Goal: Task Accomplishment & Management: Manage account settings

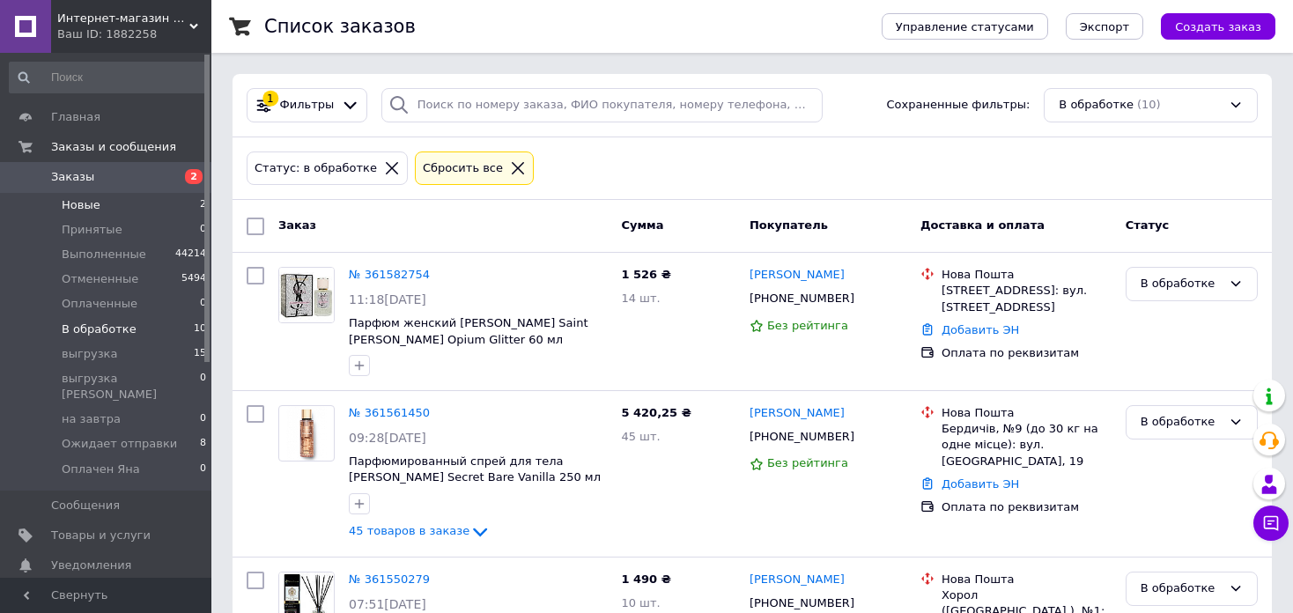
click at [145, 196] on li "Новые 2" at bounding box center [108, 205] width 217 height 25
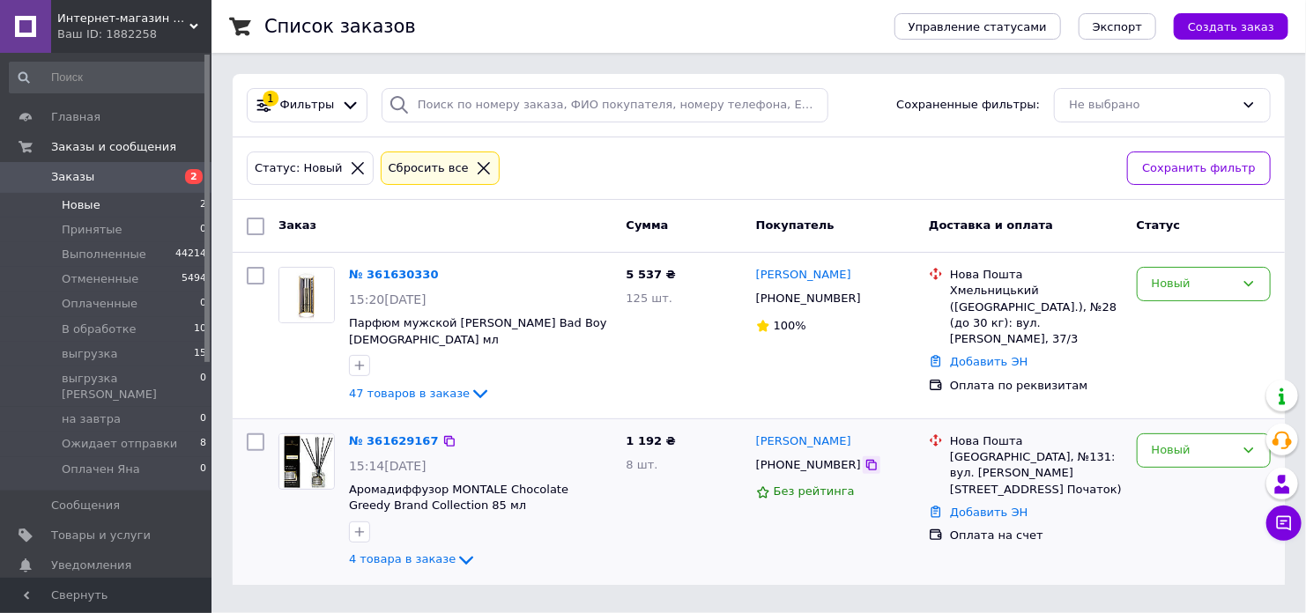
click at [866, 460] on icon at bounding box center [871, 465] width 11 height 11
drag, startPoint x: 805, startPoint y: 602, endPoint x: 637, endPoint y: 477, distance: 209.7
click at [805, 602] on html "Интернет-магазин элитной парфюмерии и косметики Boro Parfum Ваш ID: 1882258 Сай…" at bounding box center [653, 303] width 1306 height 606
click at [444, 436] on icon at bounding box center [449, 441] width 11 height 11
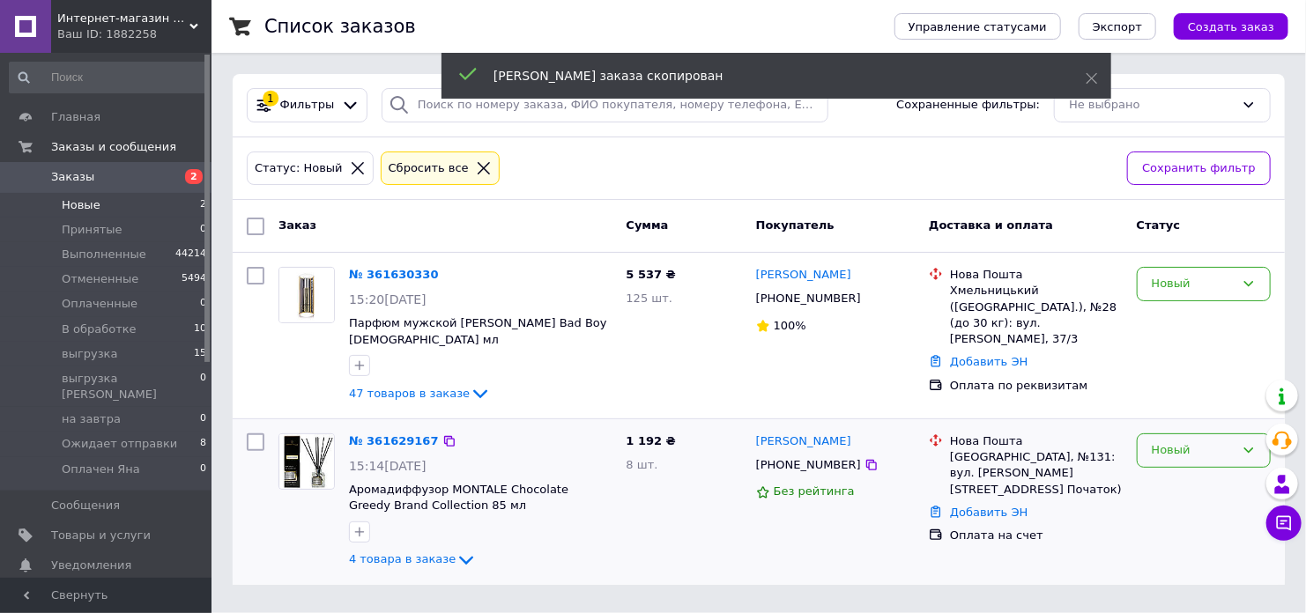
drag, startPoint x: 1202, startPoint y: 439, endPoint x: 1203, endPoint y: 448, distance: 9.8
click at [1202, 441] on div "Новый" at bounding box center [1192, 450] width 83 height 18
click at [1189, 600] on li "В обработке" at bounding box center [1203, 616] width 132 height 33
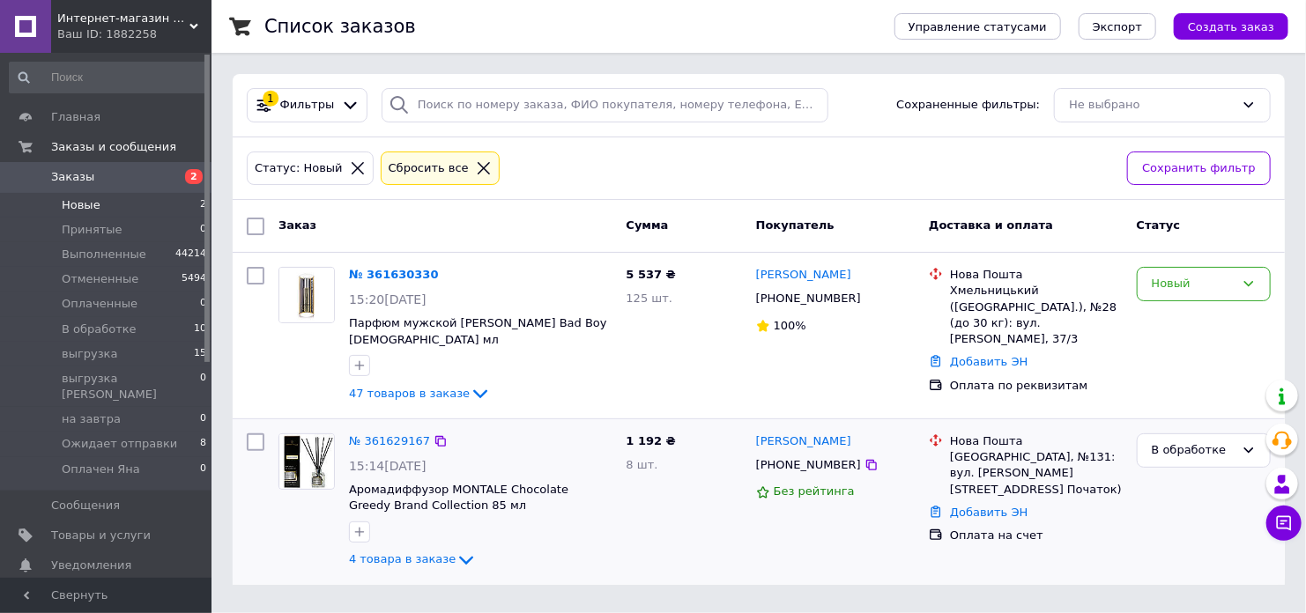
click at [1208, 536] on div "В обработке" at bounding box center [1203, 502] width 148 height 152
drag, startPoint x: 845, startPoint y: 297, endPoint x: 831, endPoint y: 498, distance: 201.3
click at [864, 297] on icon at bounding box center [871, 299] width 14 height 14
click at [706, 598] on html "Интернет-магазин элитной парфюмерии и косметики Boro Parfum Ваш ID: 1882258 Сай…" at bounding box center [653, 303] width 1306 height 606
click at [442, 272] on icon at bounding box center [449, 275] width 14 height 14
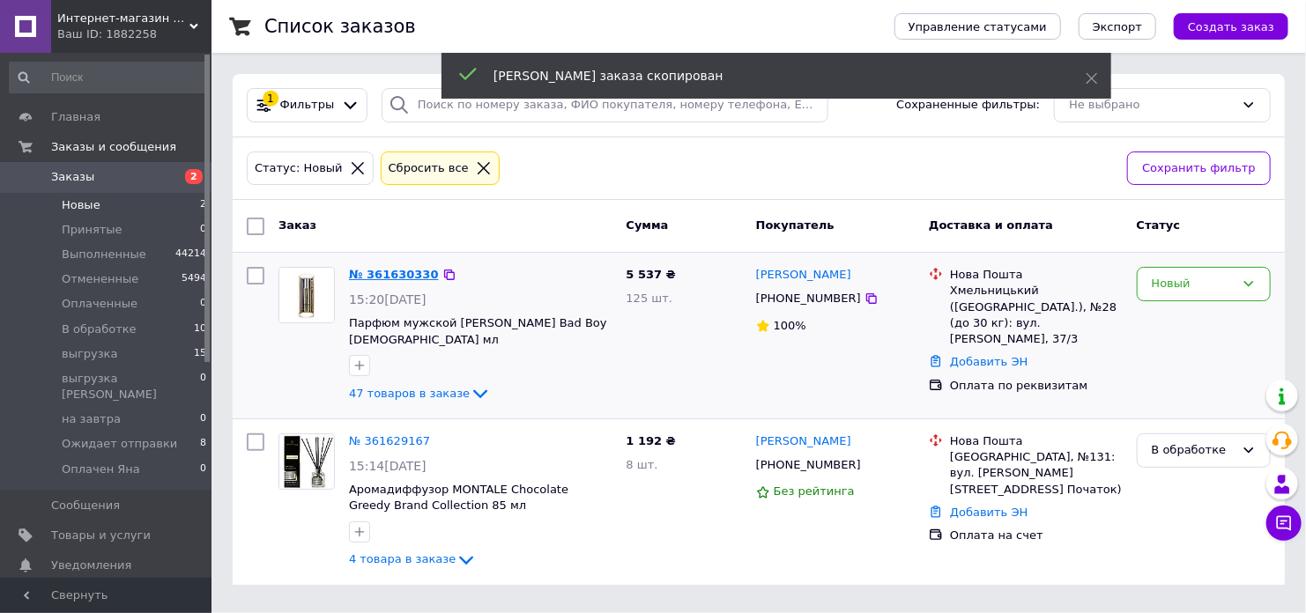
click at [398, 276] on link "№ 361630330" at bounding box center [394, 274] width 90 height 13
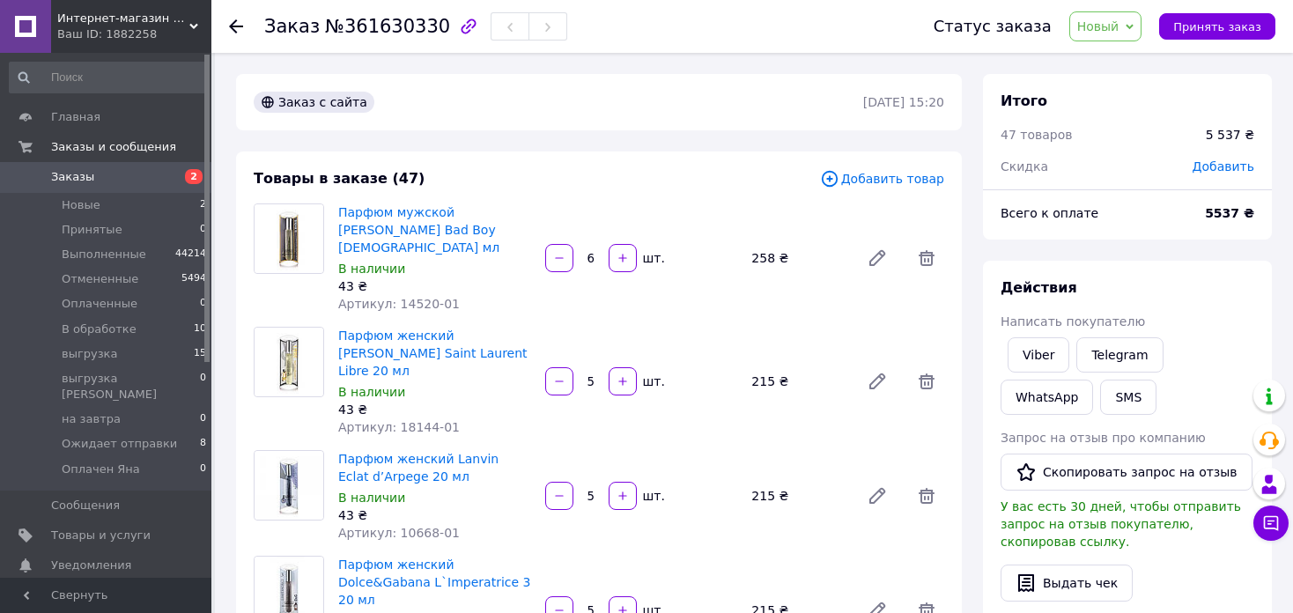
click at [1225, 166] on span "Добавить" at bounding box center [1224, 166] width 62 height 14
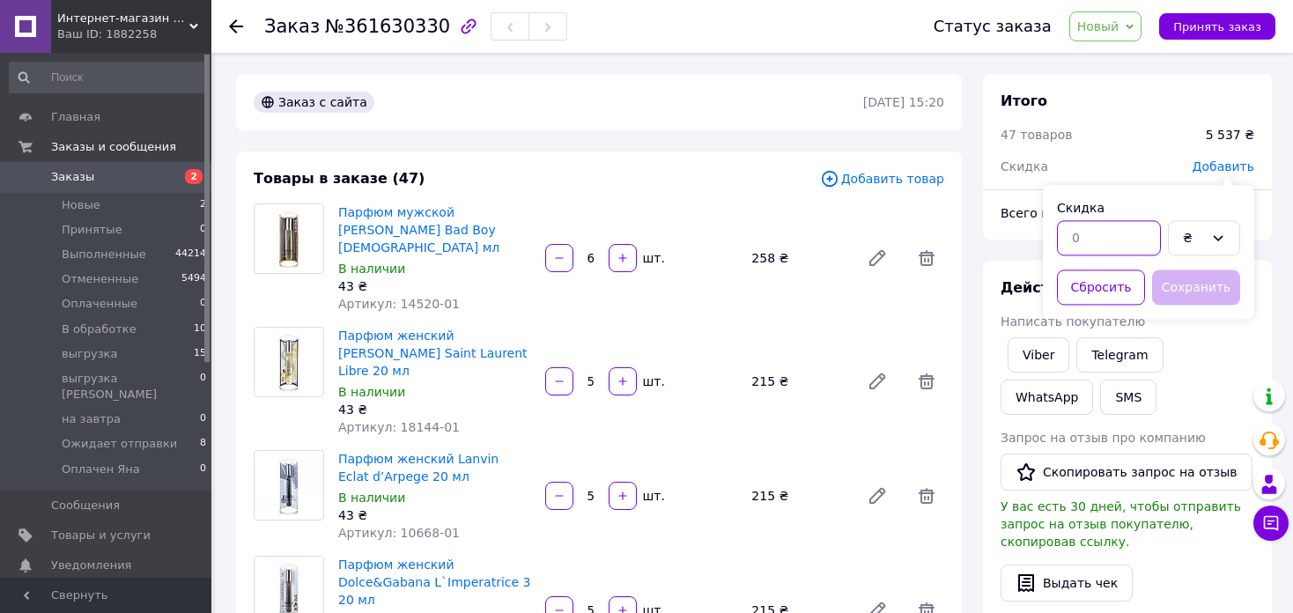
click at [1131, 233] on input "text" at bounding box center [1109, 237] width 104 height 35
type input "1"
click at [1204, 237] on div "₴" at bounding box center [1204, 237] width 72 height 35
click at [1205, 314] on li "%" at bounding box center [1204, 308] width 70 height 33
click at [1208, 277] on button "Сохранить" at bounding box center [1196, 287] width 88 height 35
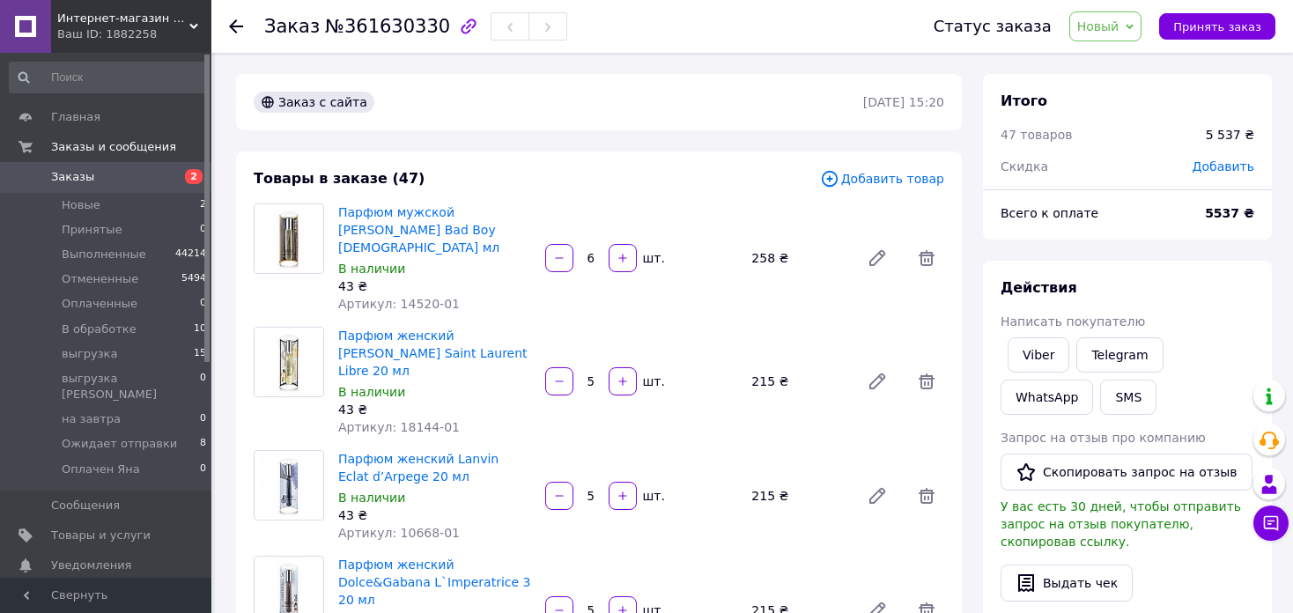
click at [1109, 24] on span "Новый" at bounding box center [1098, 26] width 42 height 14
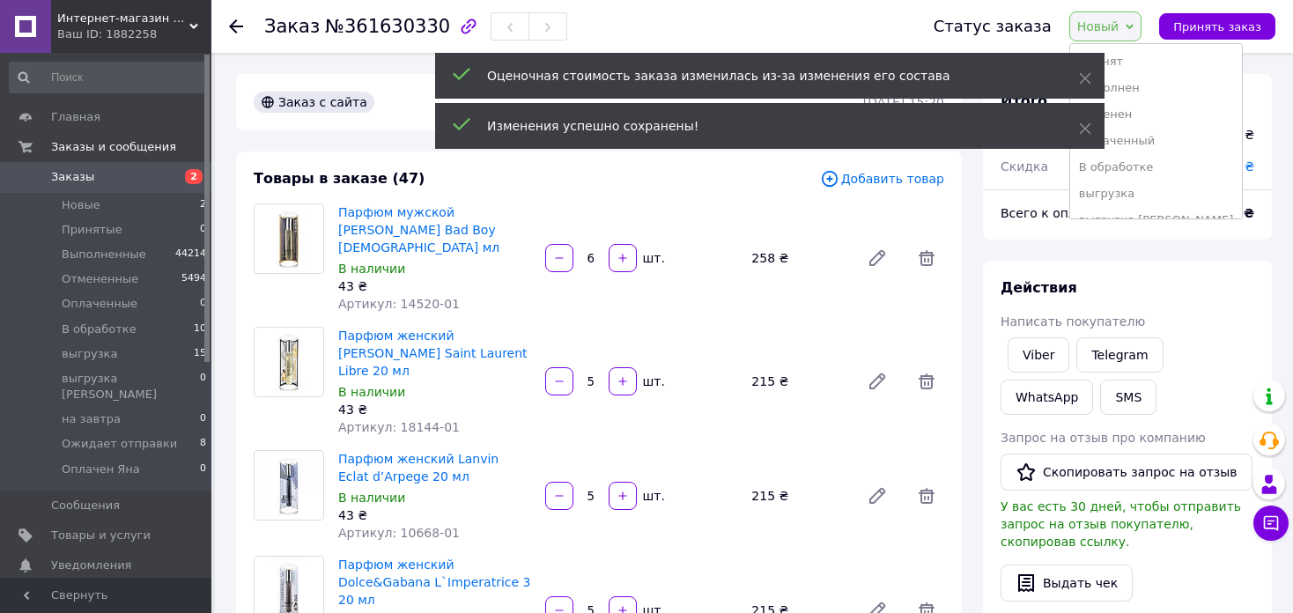
click at [1144, 166] on li "В обработке" at bounding box center [1156, 167] width 173 height 26
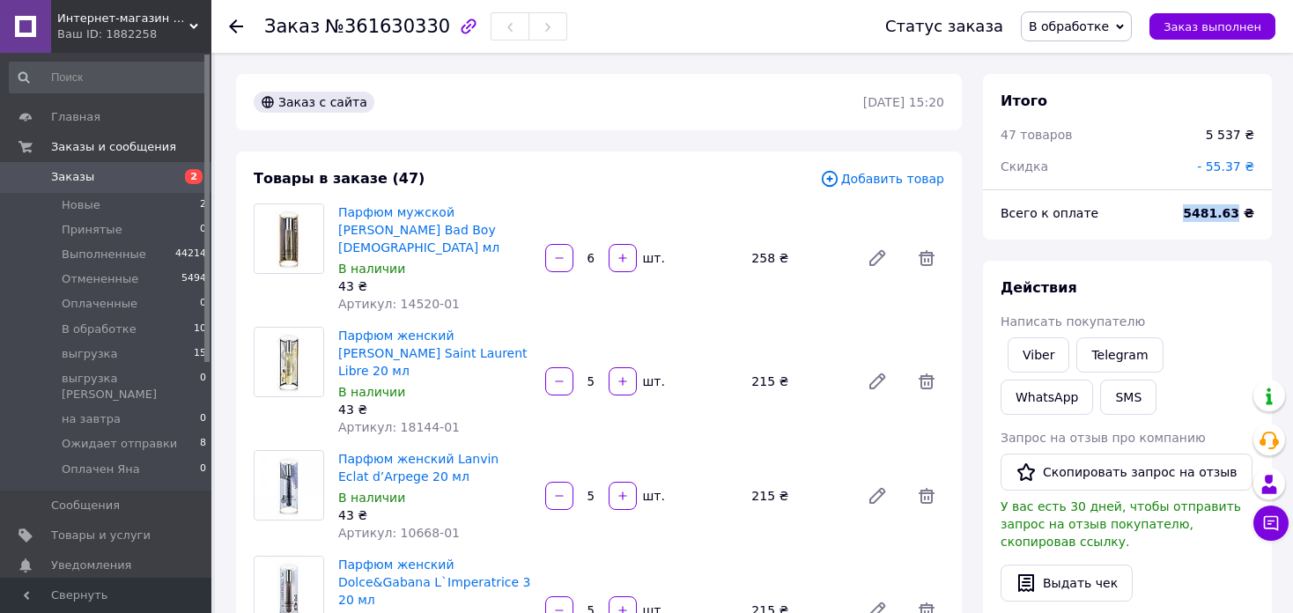
drag, startPoint x: 1243, startPoint y: 213, endPoint x: 1198, endPoint y: 211, distance: 45.0
click at [1198, 211] on b "5481.63 ₴" at bounding box center [1218, 213] width 71 height 14
copy b "5481.63"
drag, startPoint x: 1279, startPoint y: 162, endPoint x: 1253, endPoint y: 156, distance: 27.1
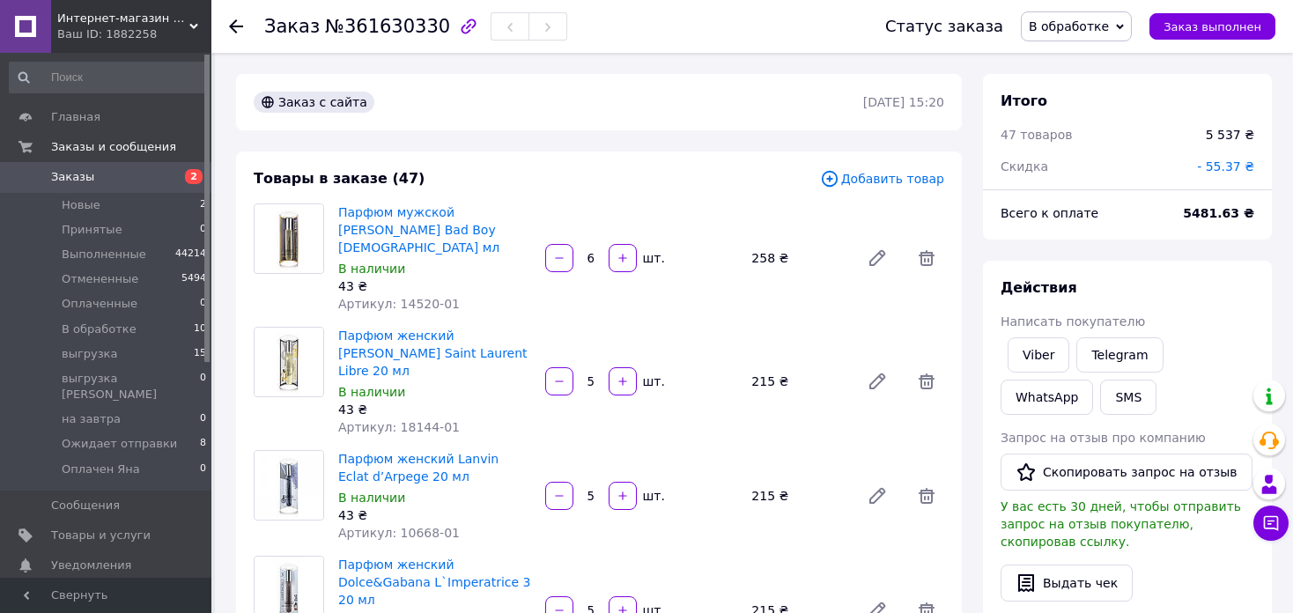
click at [233, 29] on use at bounding box center [236, 26] width 14 height 14
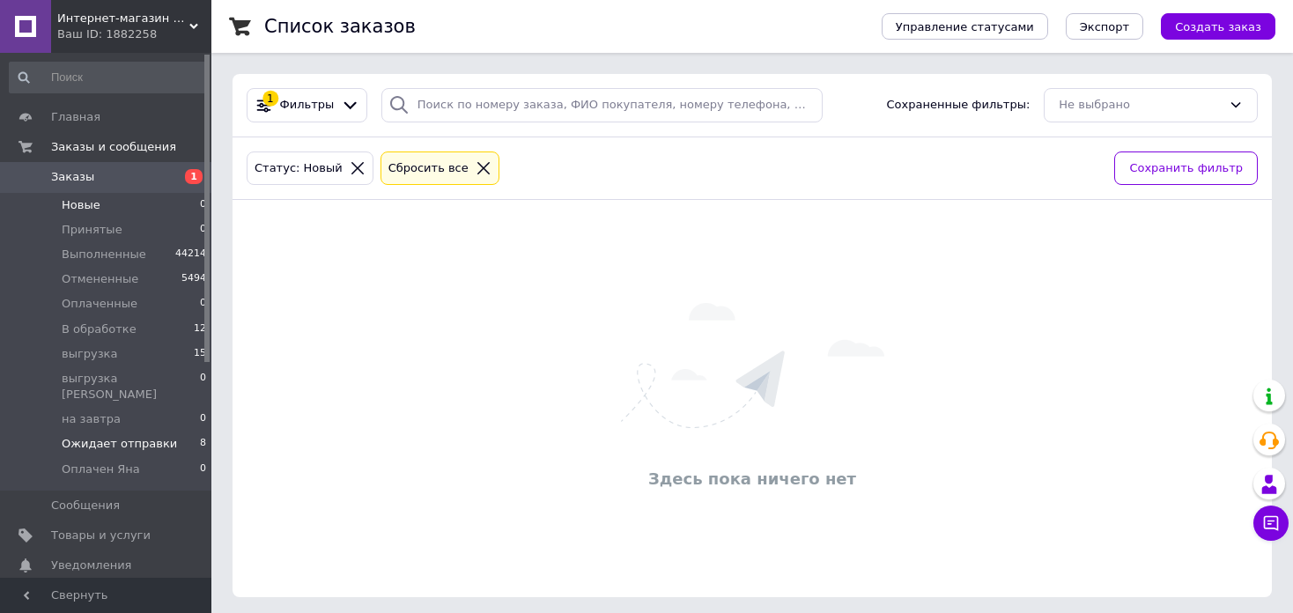
click at [156, 436] on span "Ожидает отправки" at bounding box center [119, 444] width 115 height 16
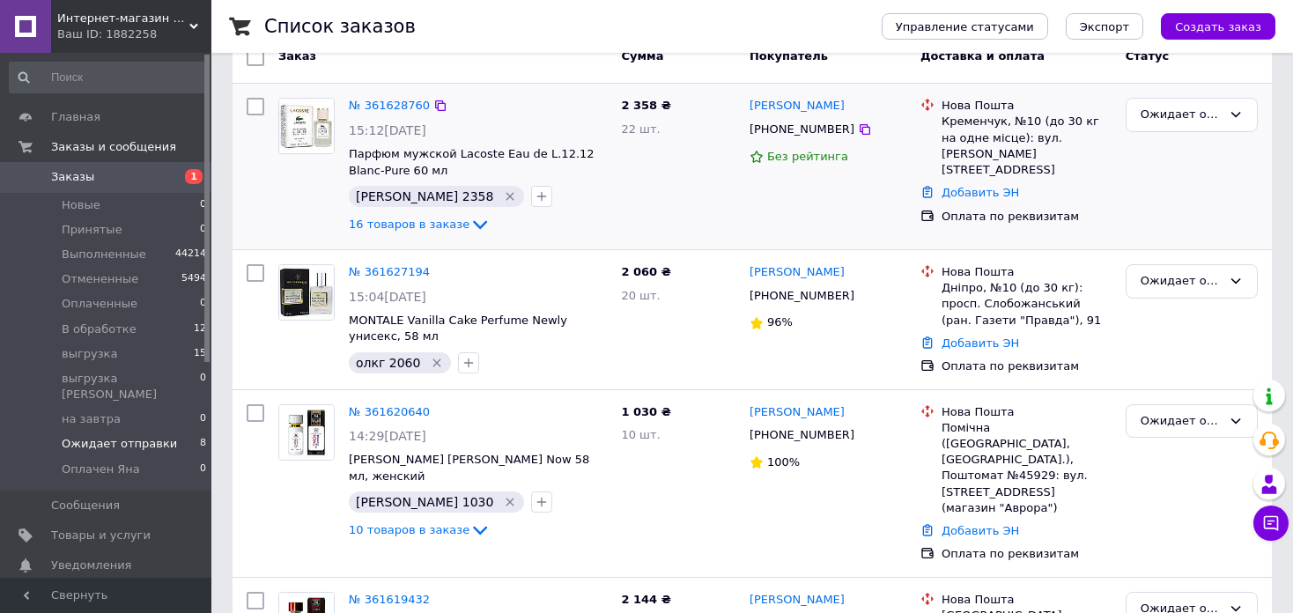
scroll to position [88, 0]
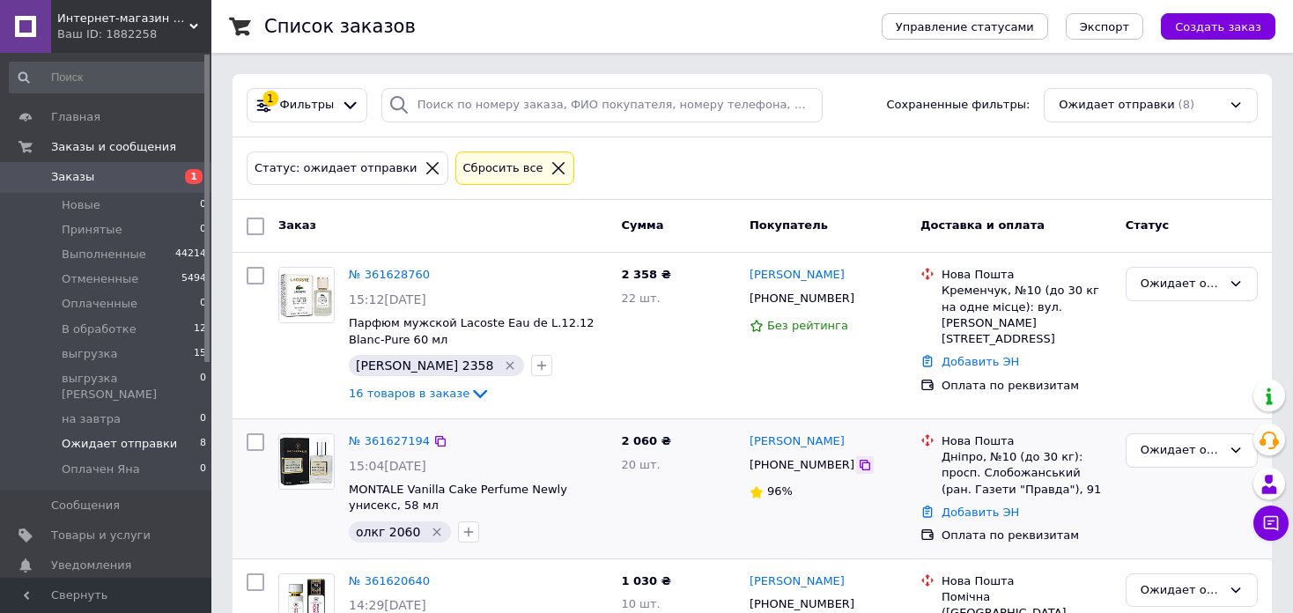
click at [858, 462] on icon at bounding box center [865, 465] width 14 height 14
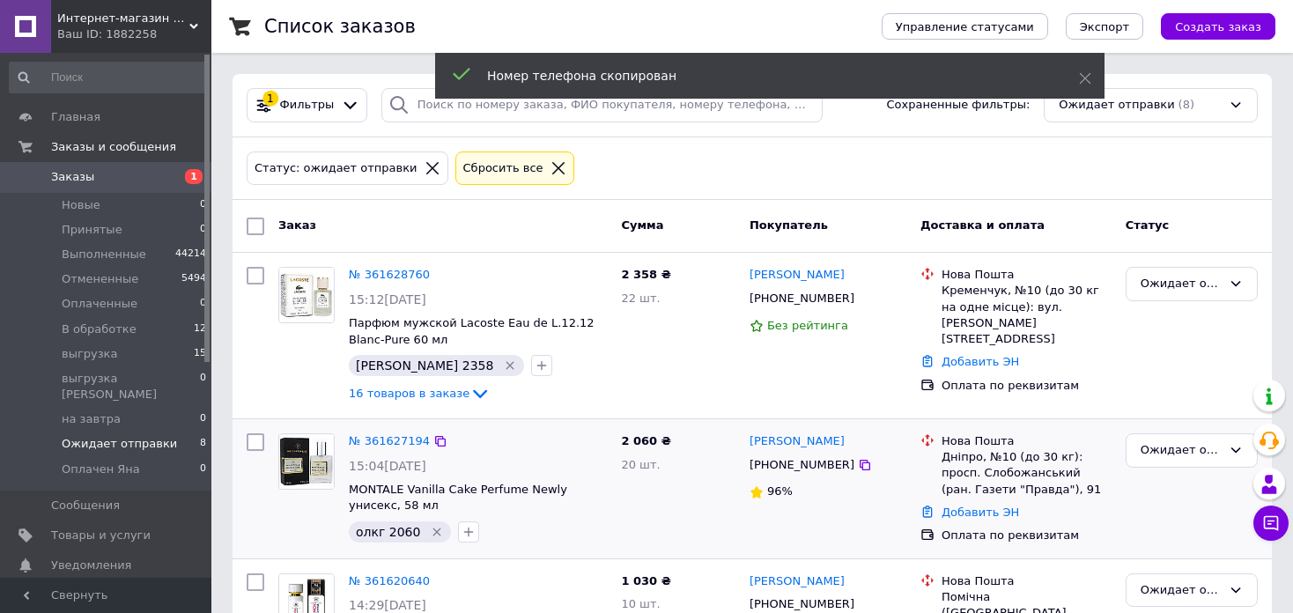
click at [430, 531] on icon "Удалить метку" at bounding box center [437, 532] width 14 height 14
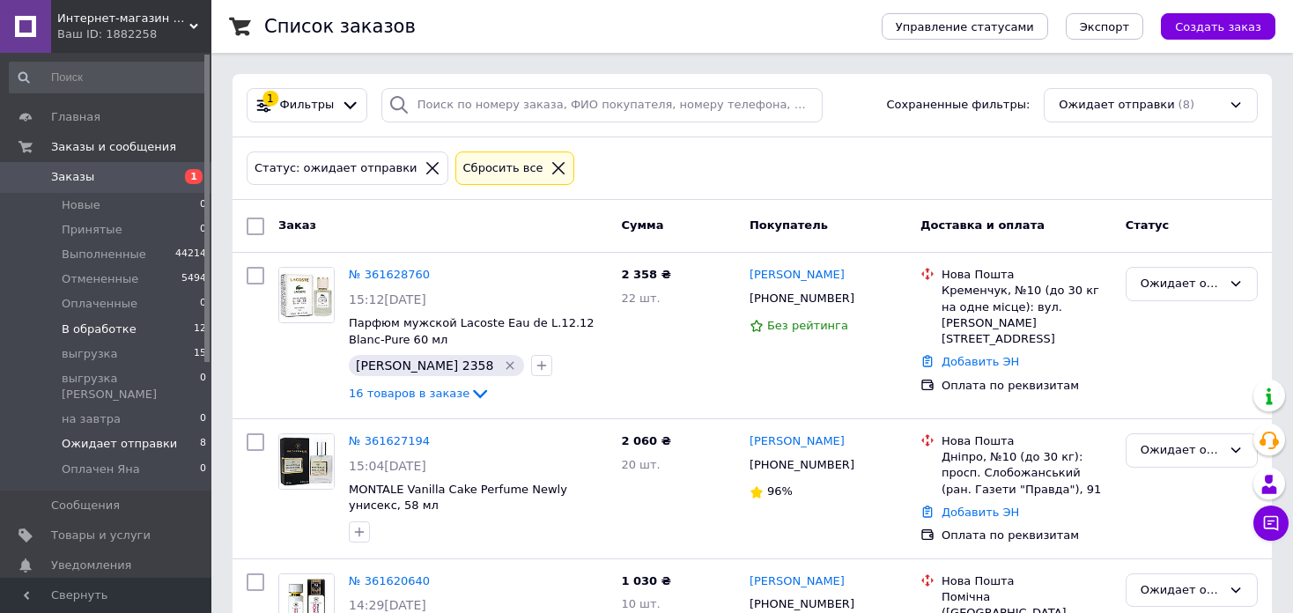
click at [167, 326] on li "В обработке 12" at bounding box center [108, 329] width 217 height 25
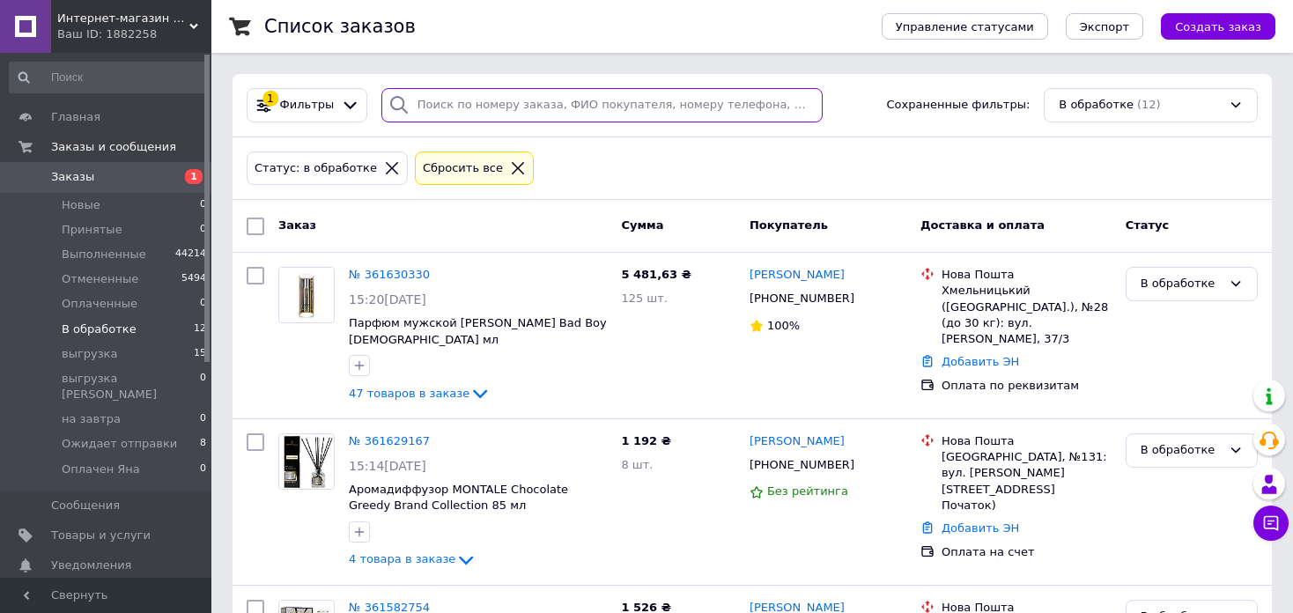
click at [507, 100] on input "search" at bounding box center [601, 105] width 441 height 34
paste input "+380684330464"
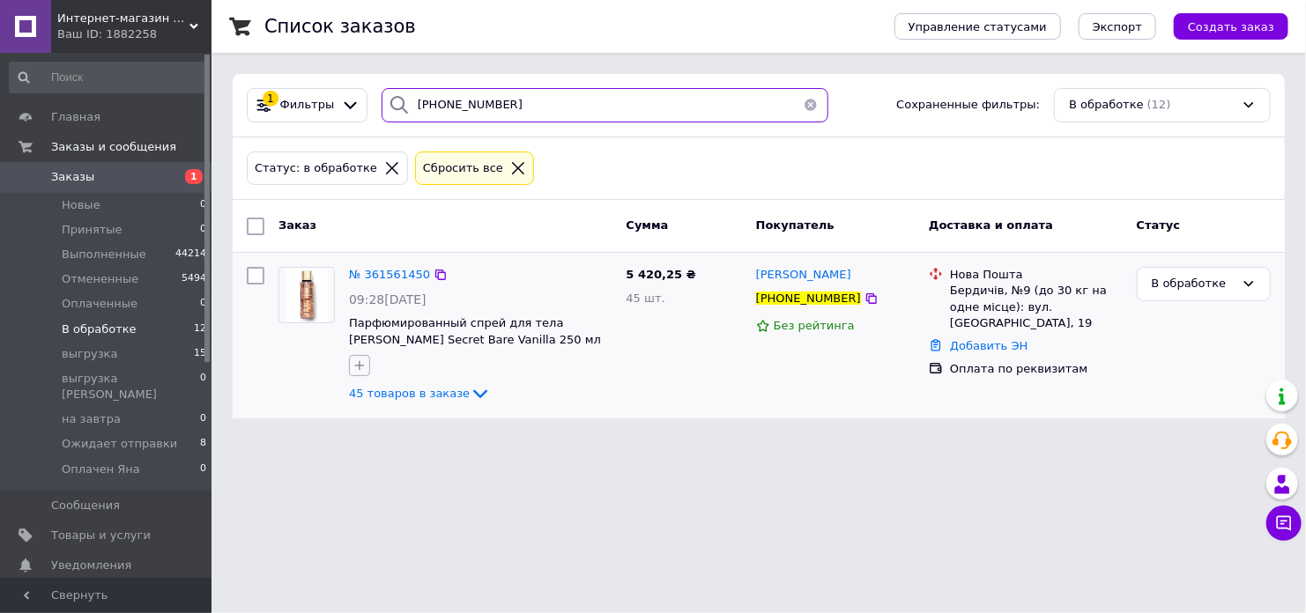
type input "+380684330464"
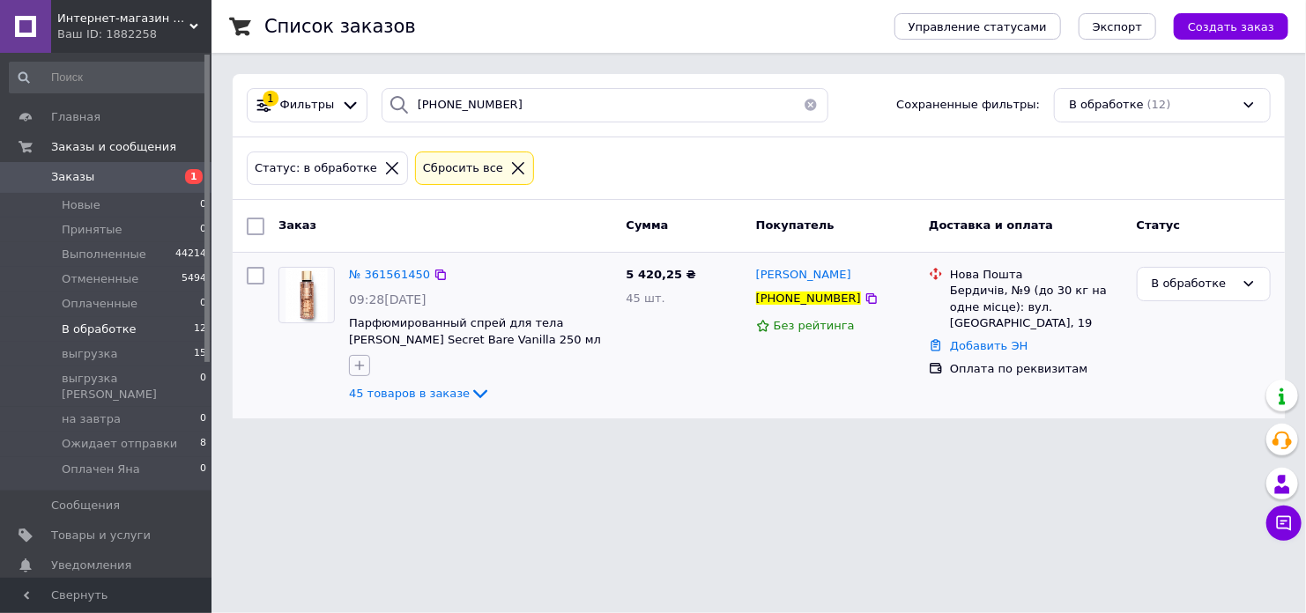
click at [361, 363] on icon "button" at bounding box center [359, 366] width 14 height 14
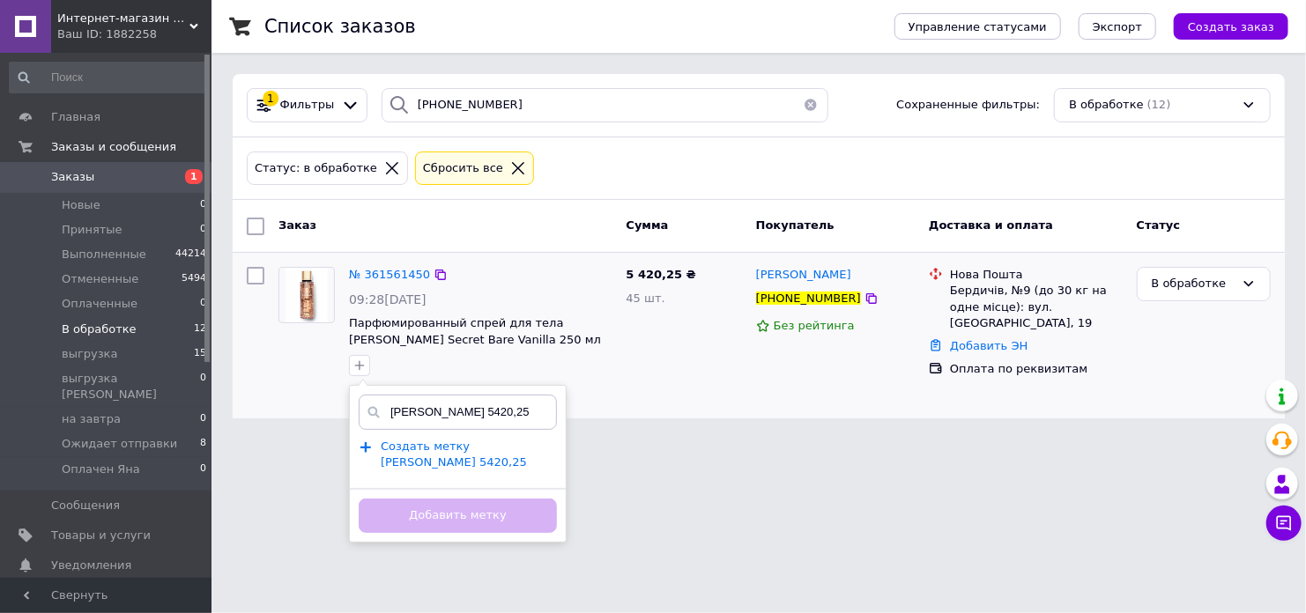
type input "олег 5420,25"
click at [461, 444] on span "Создать метку олег 5420,25" at bounding box center [454, 455] width 146 height 30
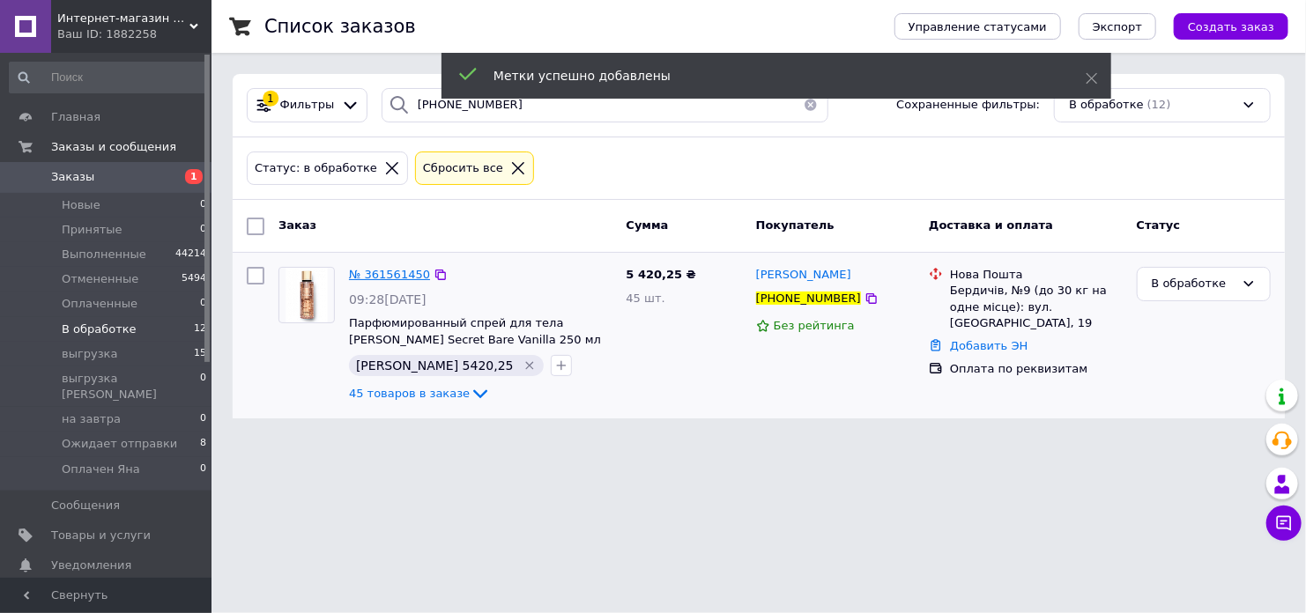
click at [390, 268] on span "№ 361561450" at bounding box center [389, 274] width 81 height 13
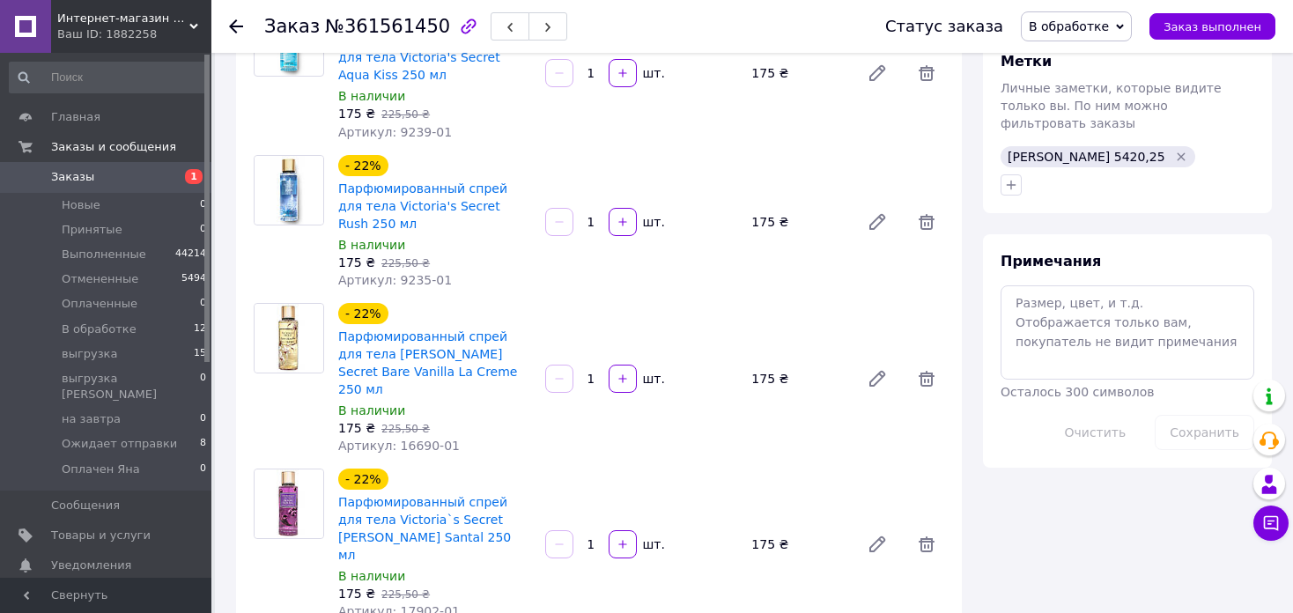
scroll to position [793, 0]
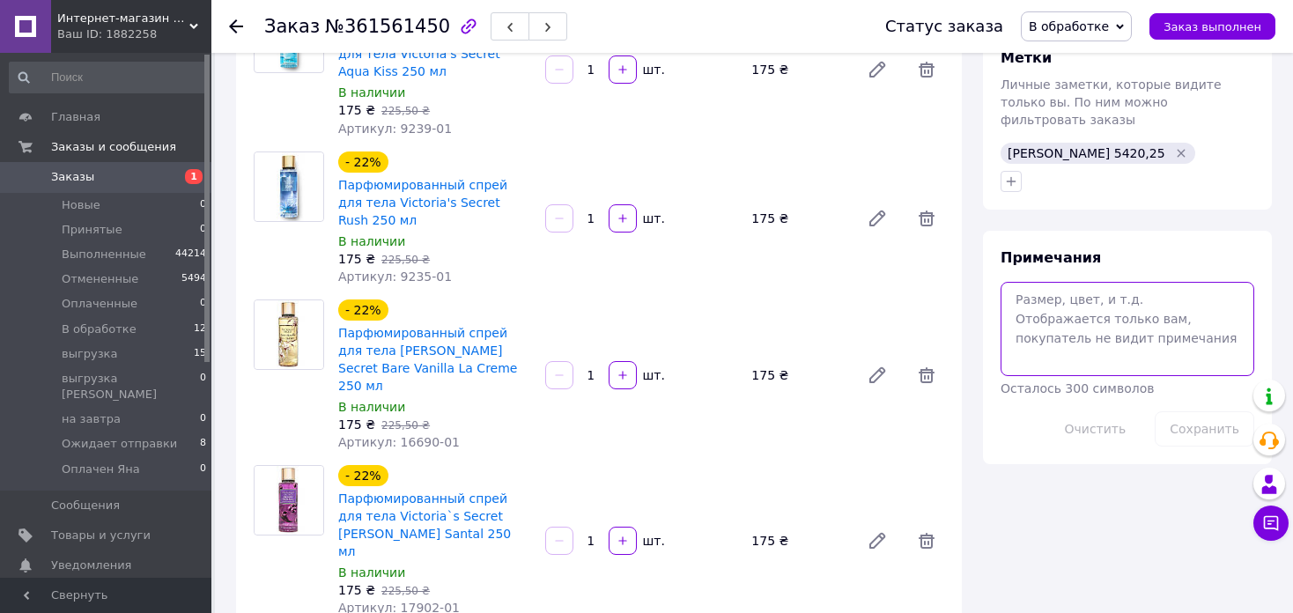
click at [1051, 322] on textarea at bounding box center [1128, 328] width 254 height 93
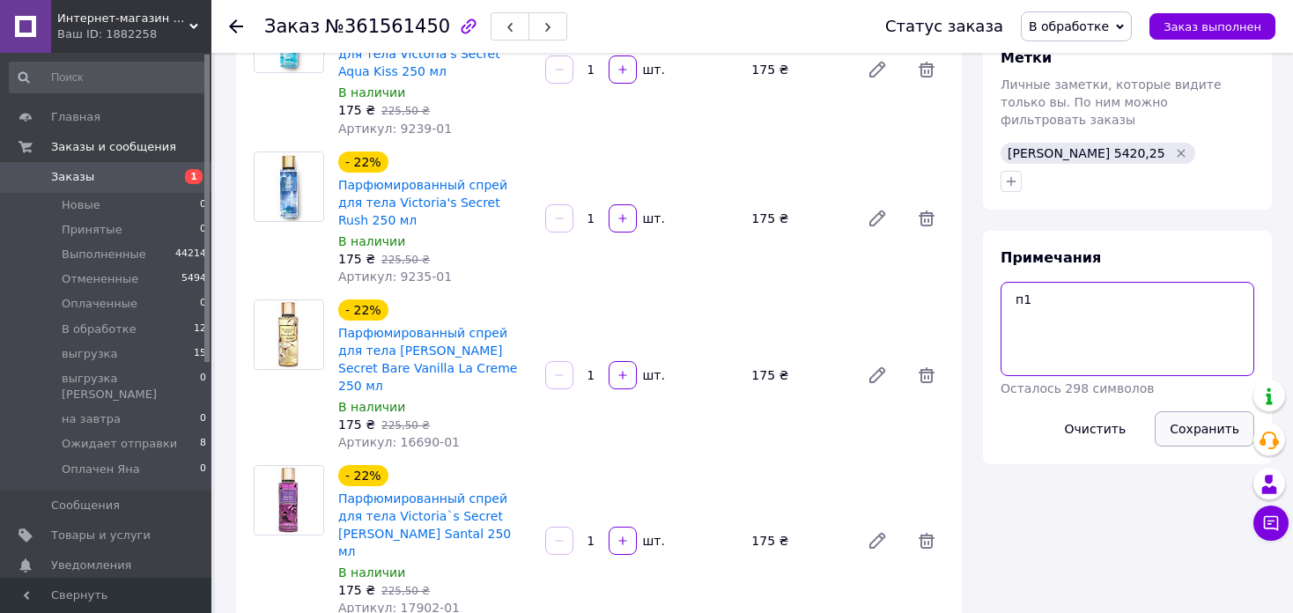
type textarea "п1"
click at [1173, 411] on button "Сохранить" at bounding box center [1205, 428] width 100 height 35
click at [1124, 18] on span "В обработке" at bounding box center [1076, 26] width 111 height 30
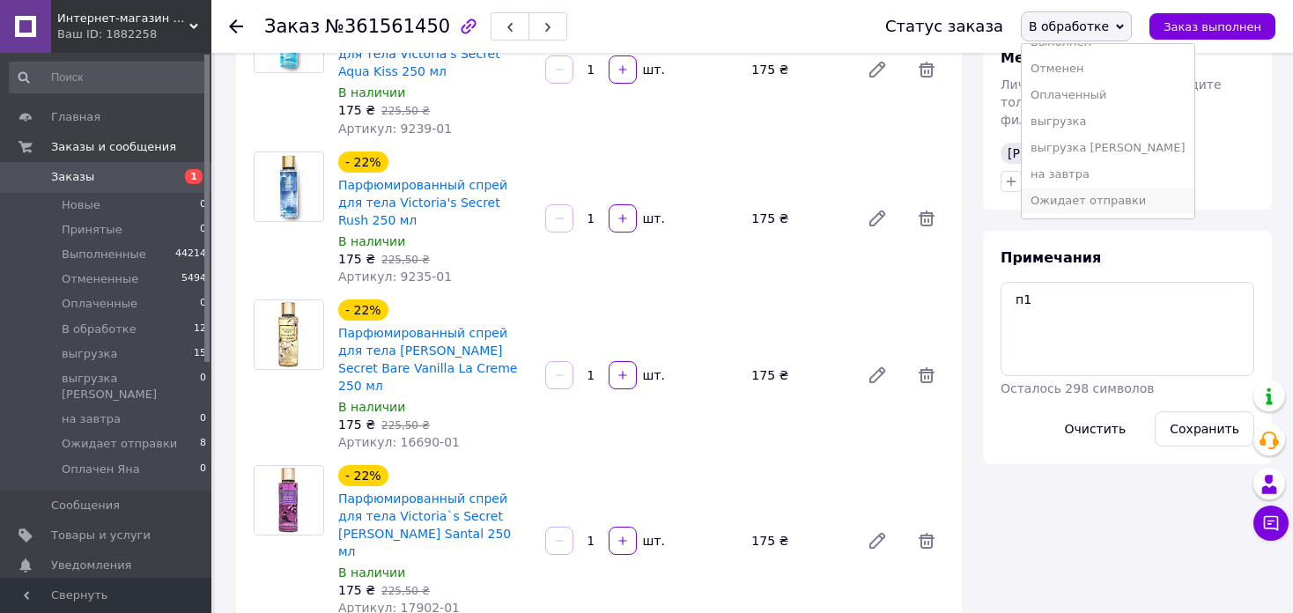
scroll to position [71, 0]
click at [1127, 196] on li "Оплачен Яна" at bounding box center [1108, 202] width 173 height 26
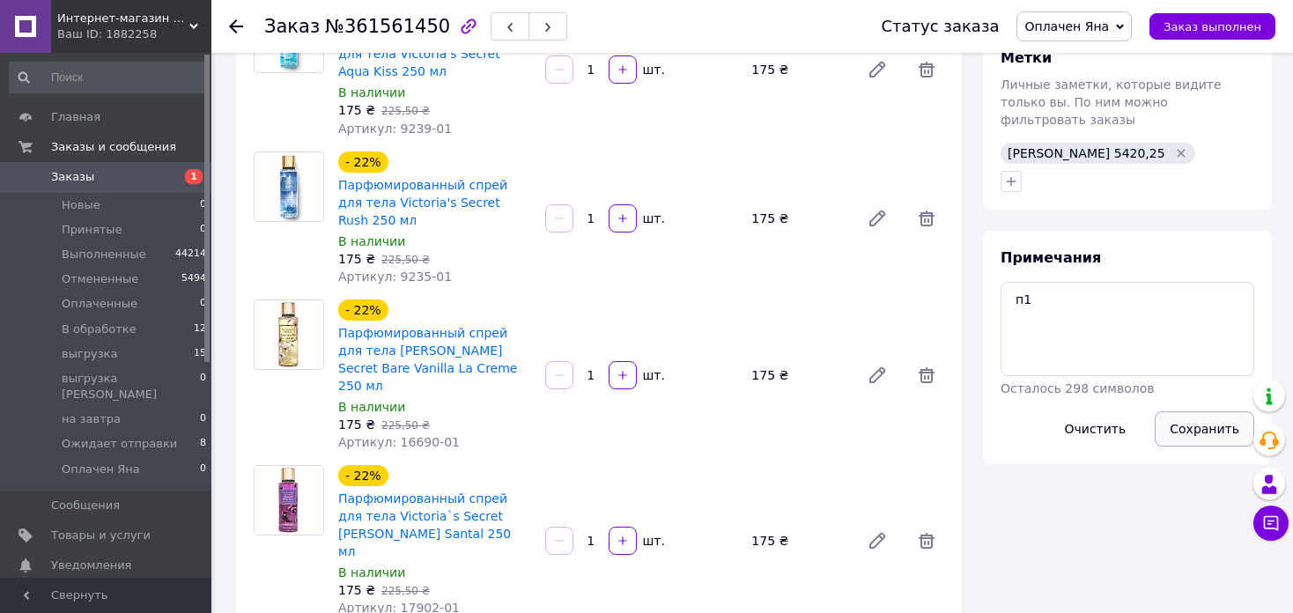
click at [1179, 411] on button "Сохранить" at bounding box center [1205, 428] width 100 height 35
click at [239, 24] on icon at bounding box center [236, 26] width 14 height 14
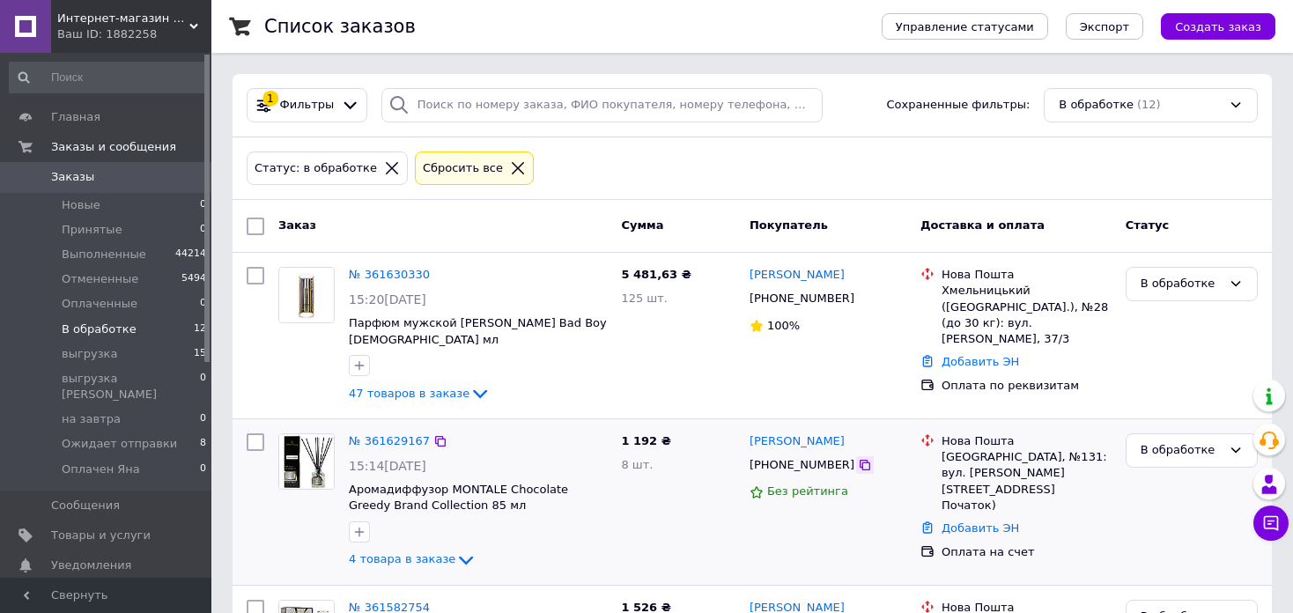
click at [860, 460] on icon at bounding box center [865, 465] width 11 height 11
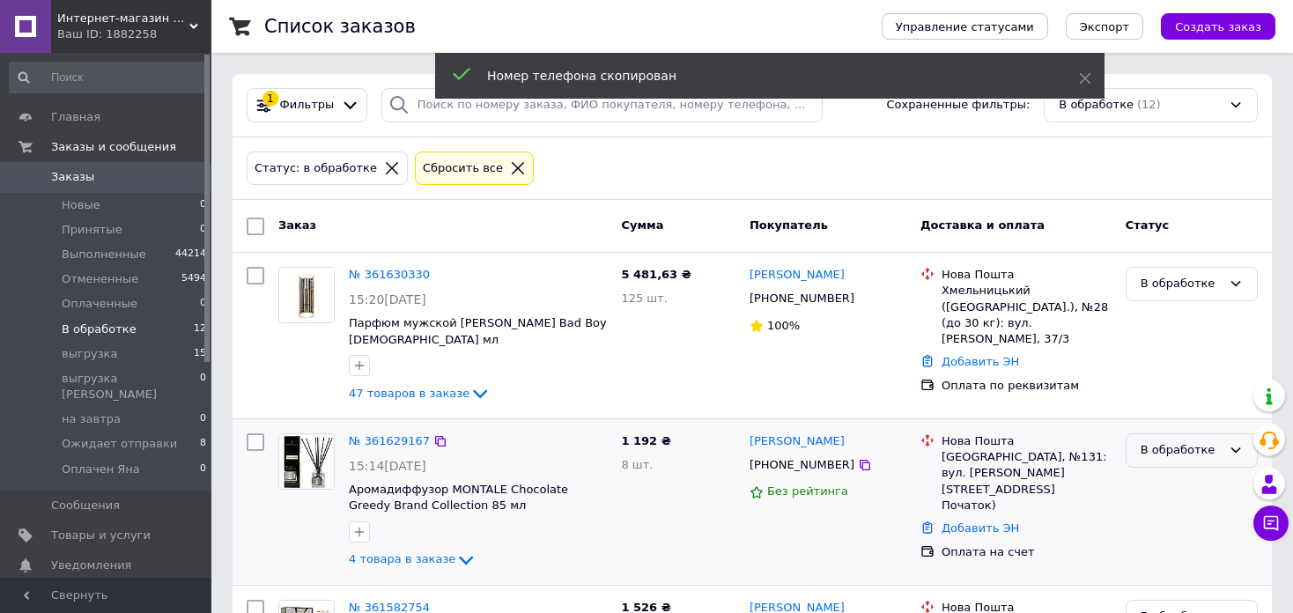
click at [1173, 441] on div "В обработке" at bounding box center [1181, 450] width 81 height 18
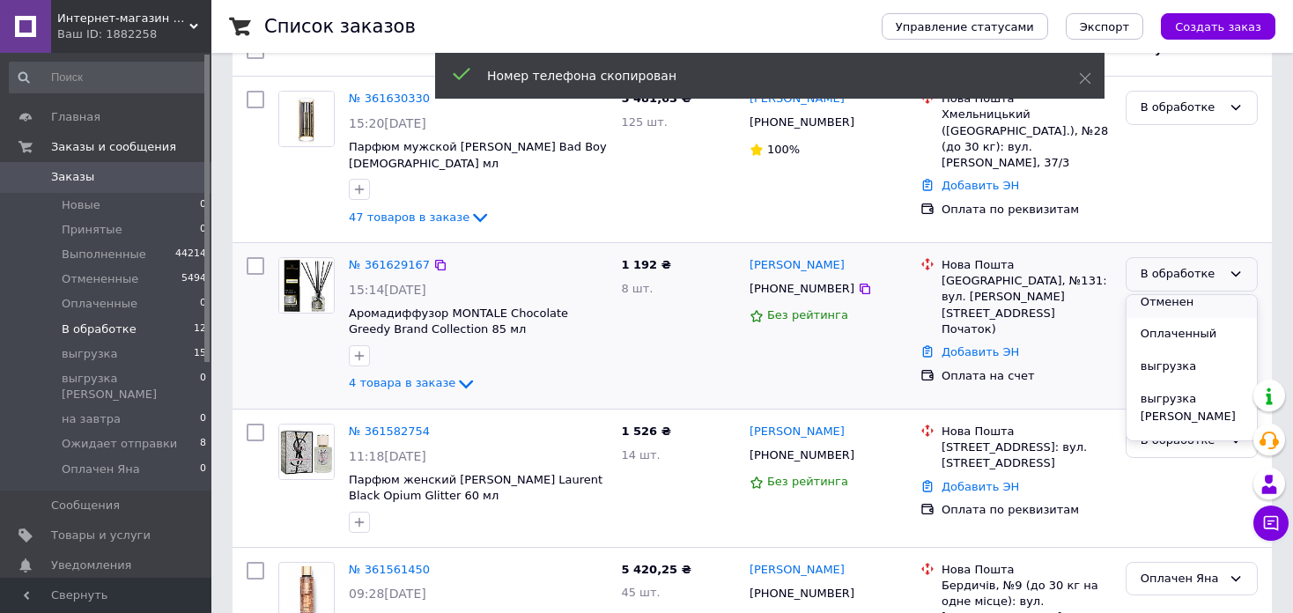
scroll to position [162, 0]
click at [1195, 426] on li "Оплачен Яна" at bounding box center [1192, 442] width 130 height 33
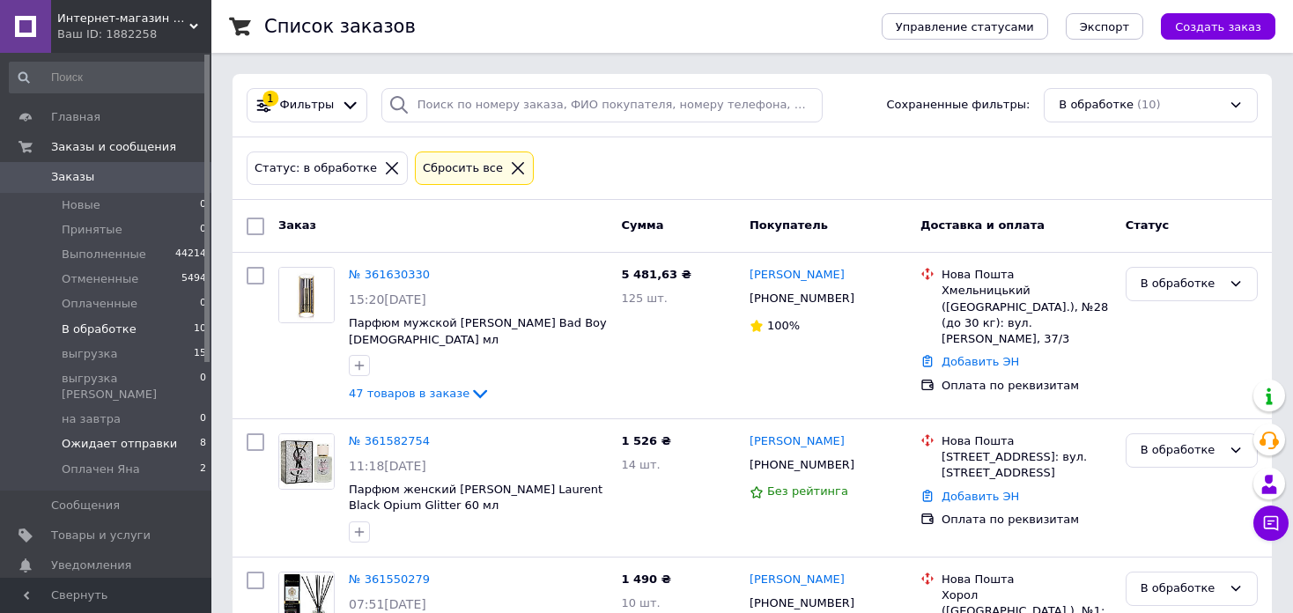
click at [165, 432] on li "Ожидает отправки 8" at bounding box center [108, 444] width 217 height 25
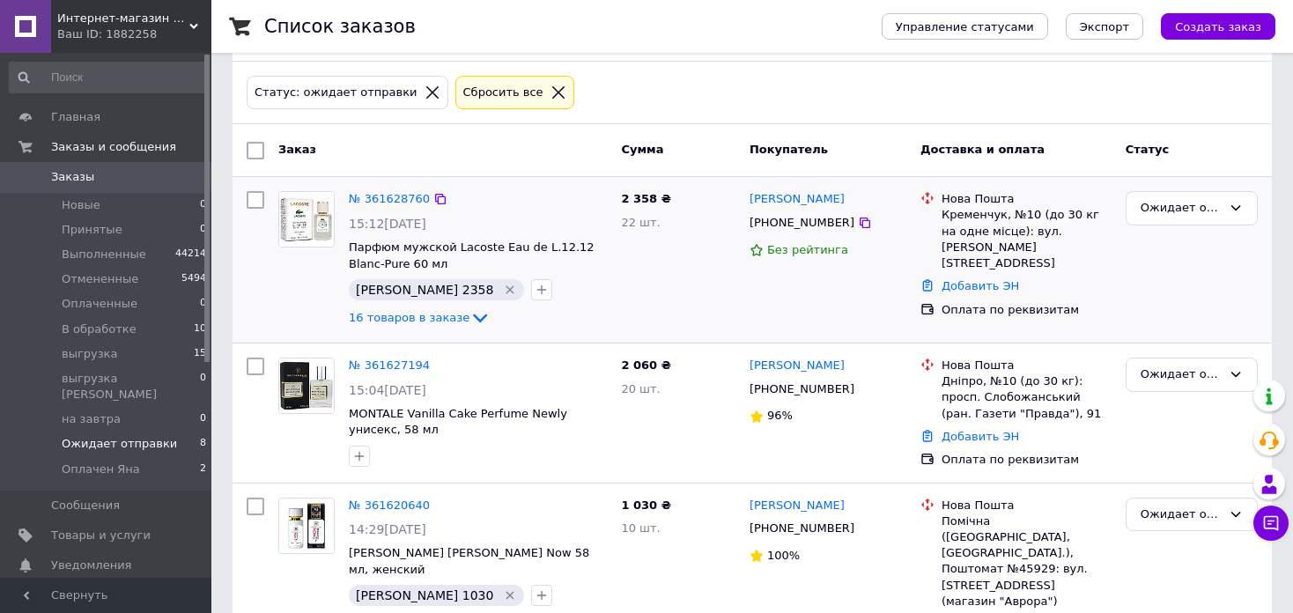
scroll to position [264, 0]
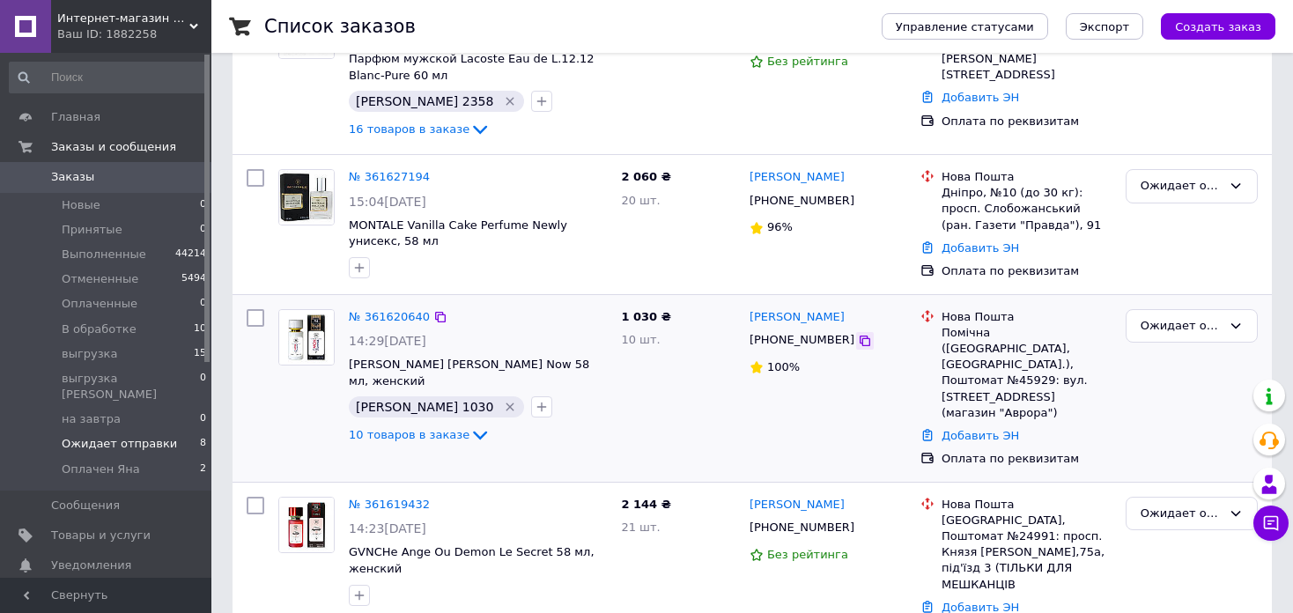
click at [860, 338] on icon at bounding box center [865, 341] width 11 height 11
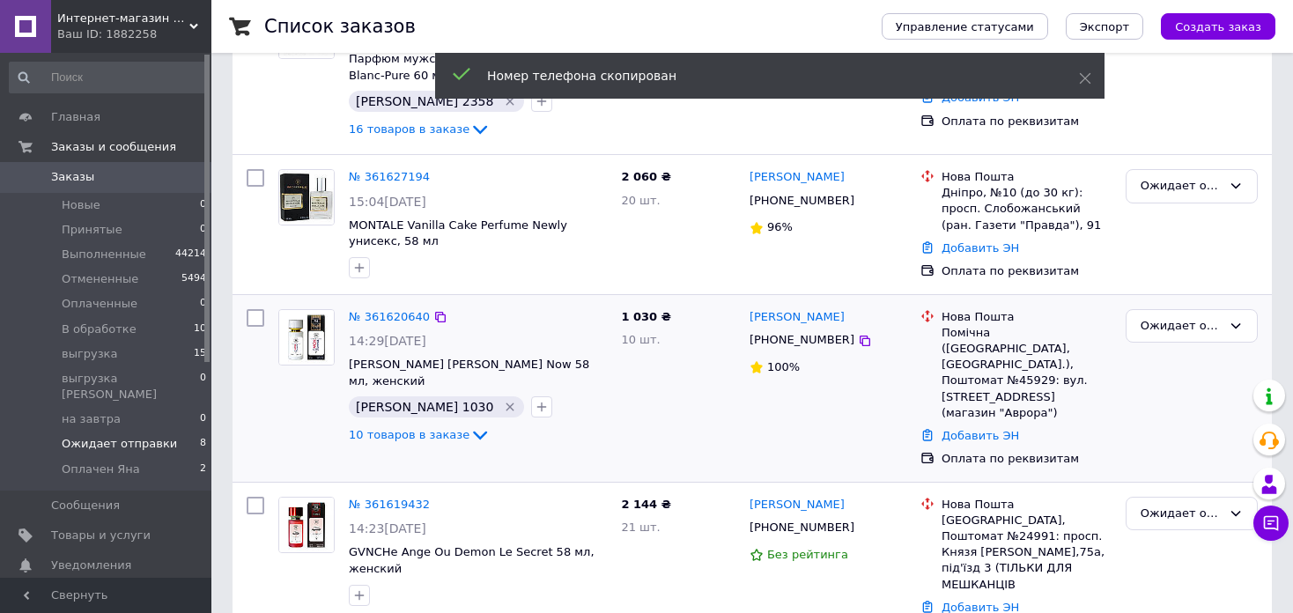
click at [503, 400] on icon "Удалить метку" at bounding box center [510, 407] width 14 height 14
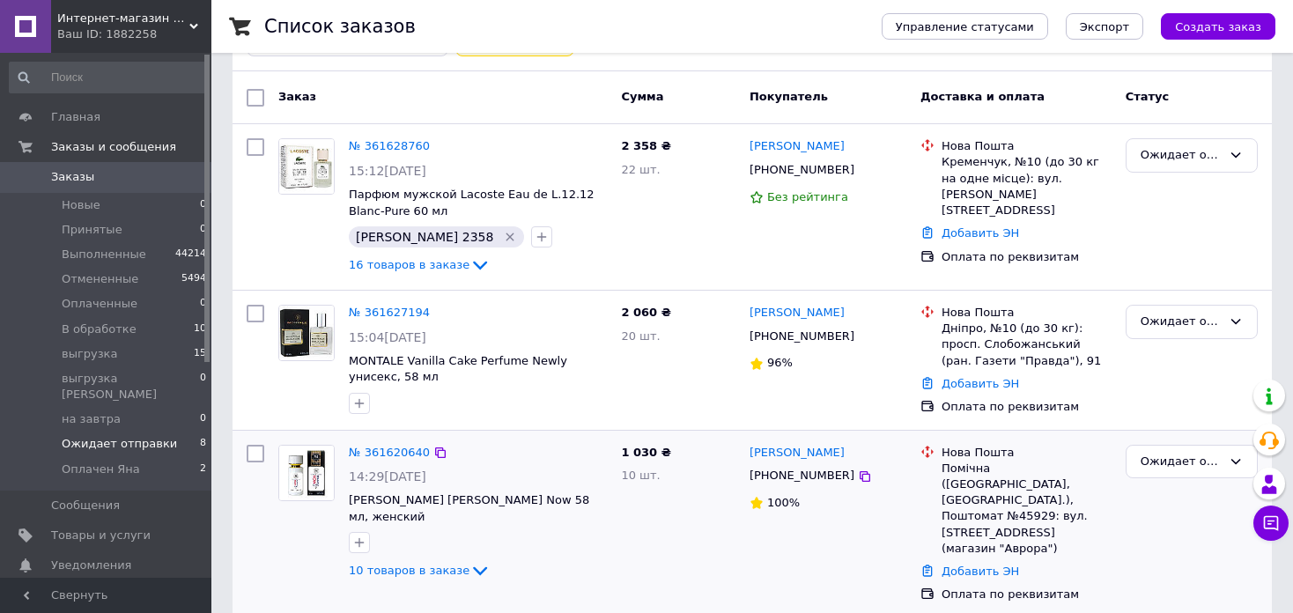
scroll to position [0, 0]
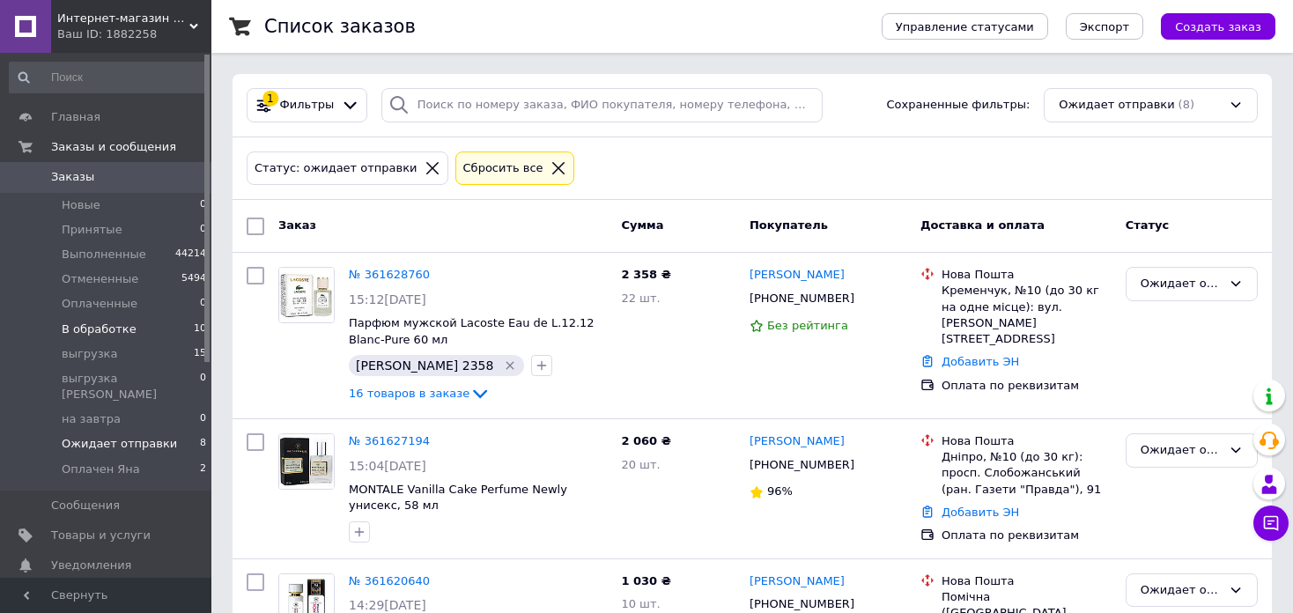
click at [171, 322] on li "В обработке 10" at bounding box center [108, 329] width 217 height 25
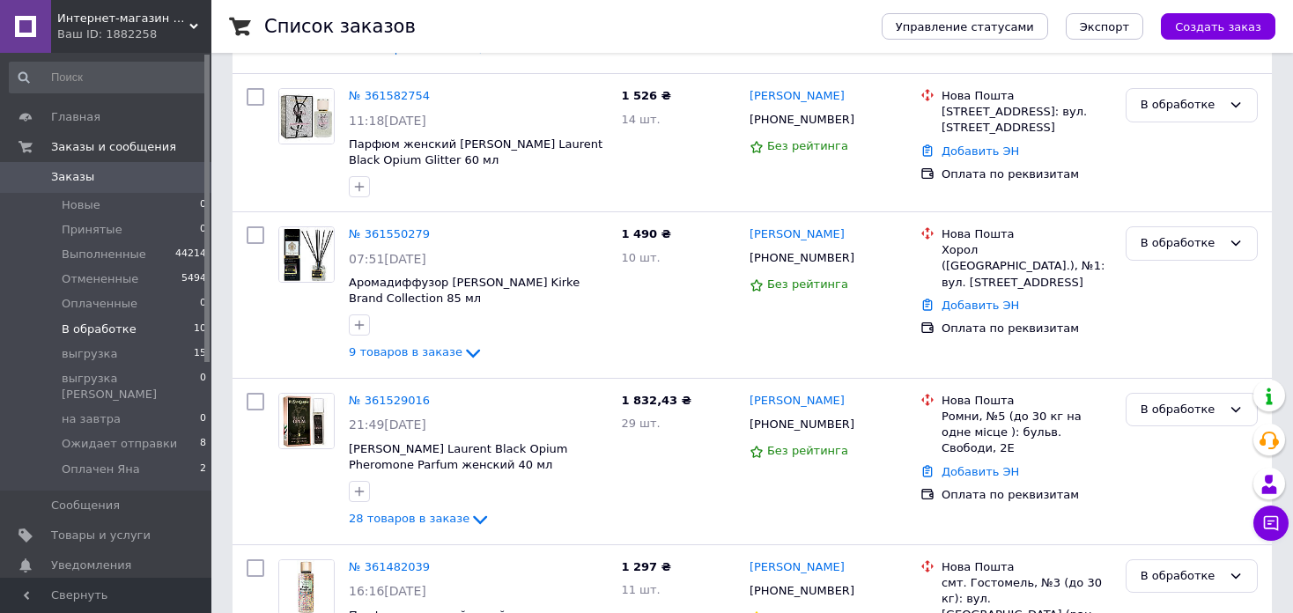
scroll to position [352, 0]
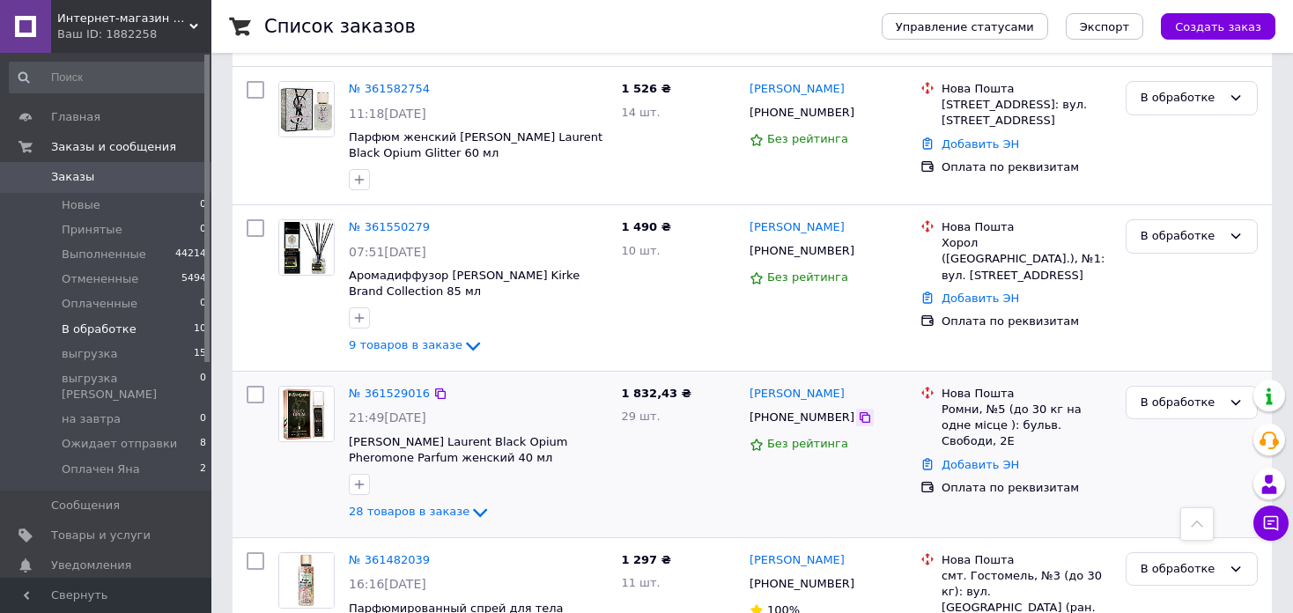
click at [860, 412] on icon at bounding box center [865, 417] width 11 height 11
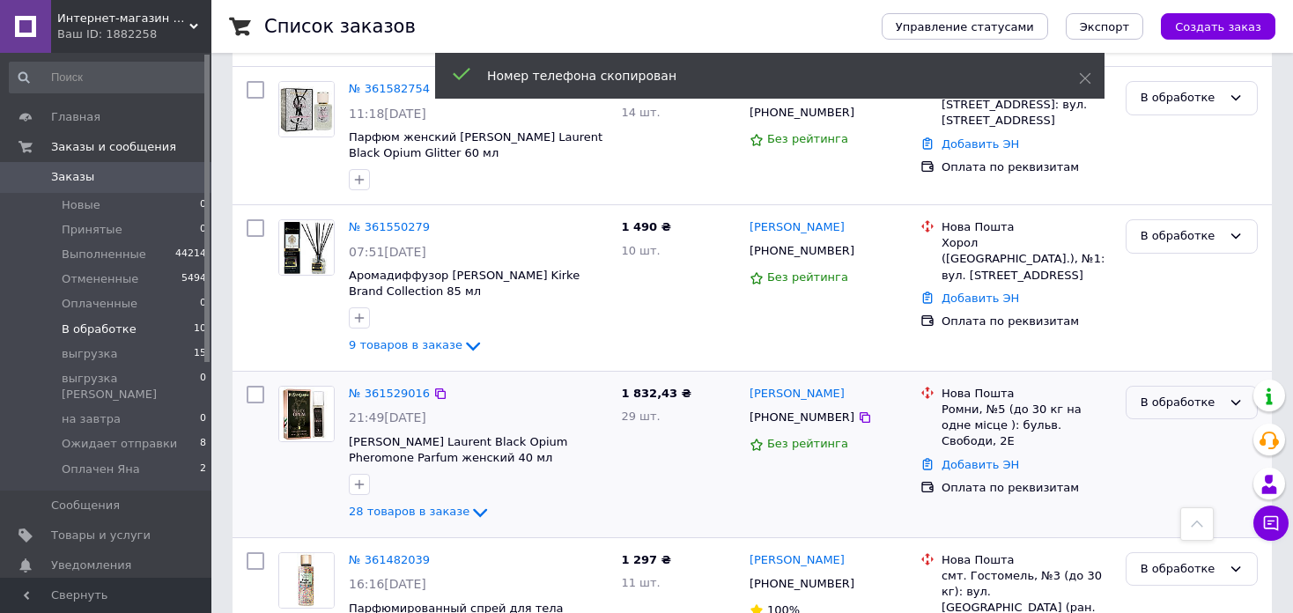
click at [1215, 394] on div "В обработке" at bounding box center [1181, 403] width 81 height 18
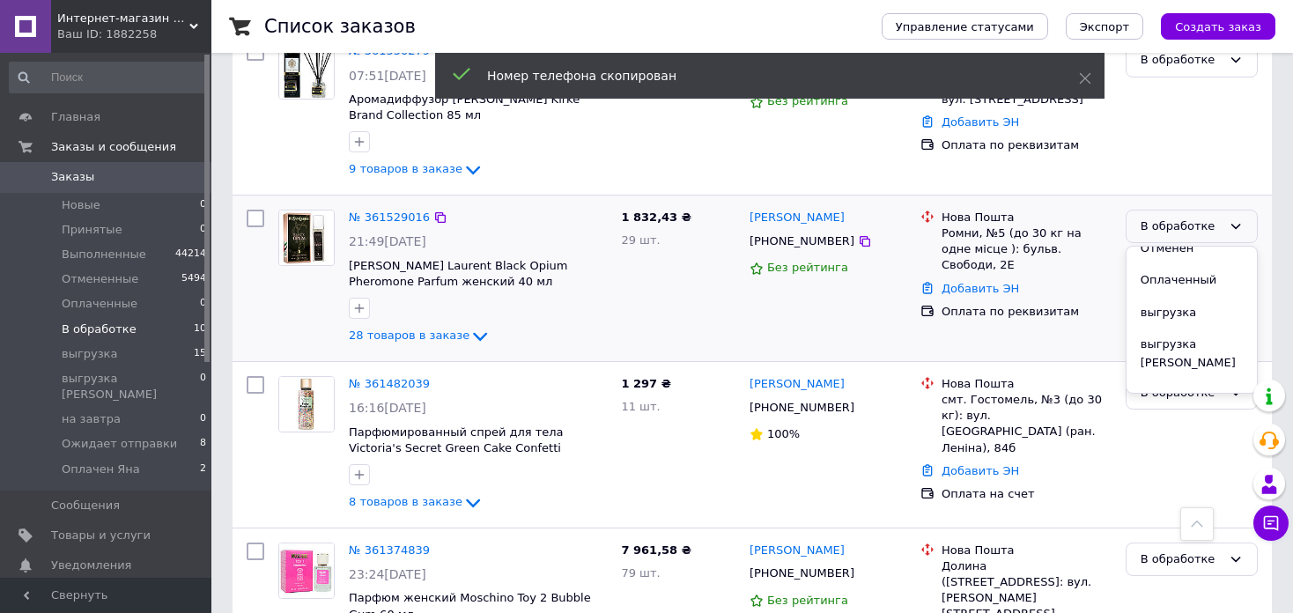
scroll to position [162, 0]
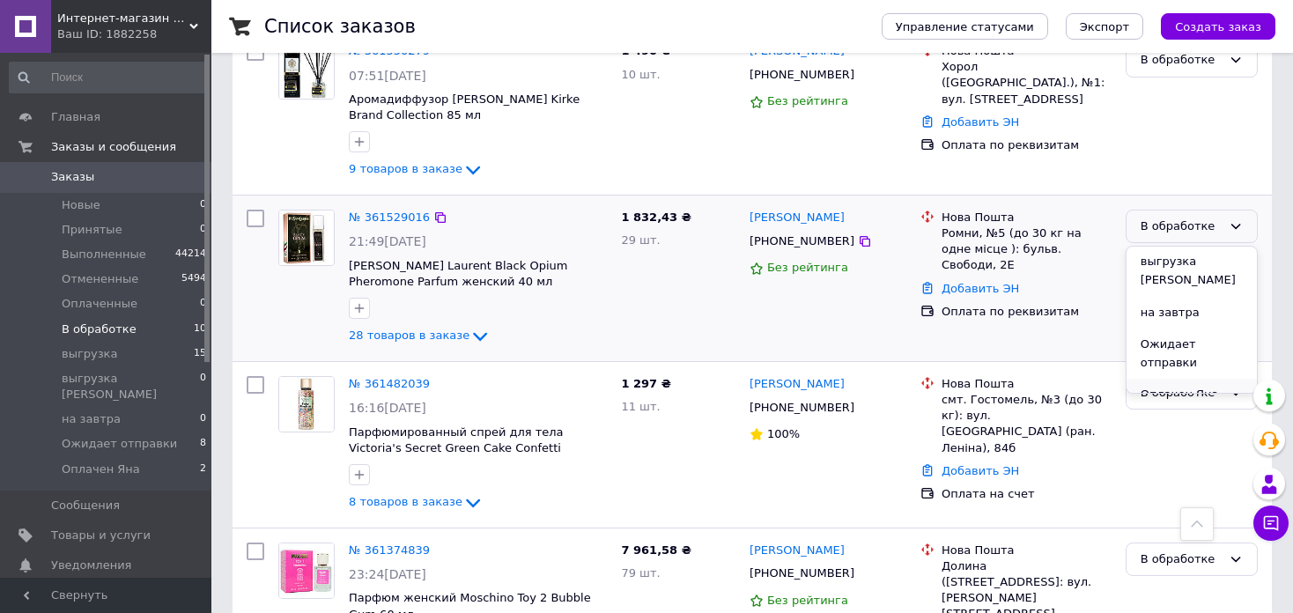
click at [1195, 379] on li "Оплачен Яна" at bounding box center [1192, 395] width 130 height 33
drag, startPoint x: 1276, startPoint y: 151, endPoint x: 1234, endPoint y: 175, distance: 49.0
click at [1276, 151] on div "Список заказов Управление статусами Экспорт Создать заказ 1 Фильтры Сохраненные…" at bounding box center [752, 428] width 1082 height 1914
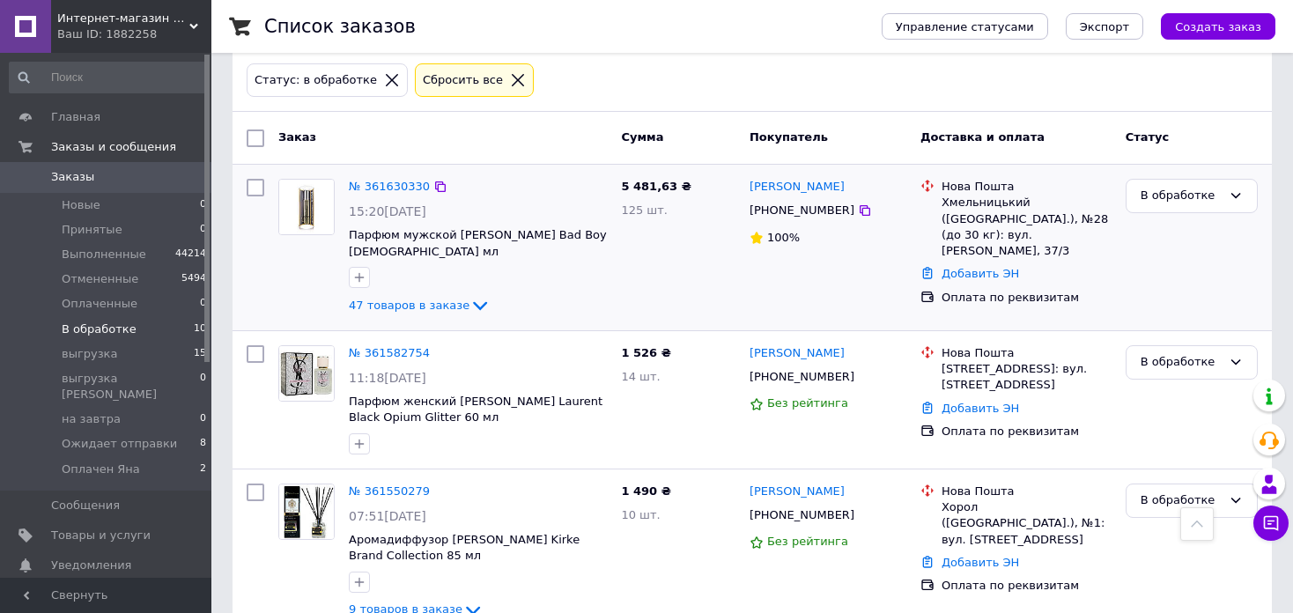
scroll to position [0, 0]
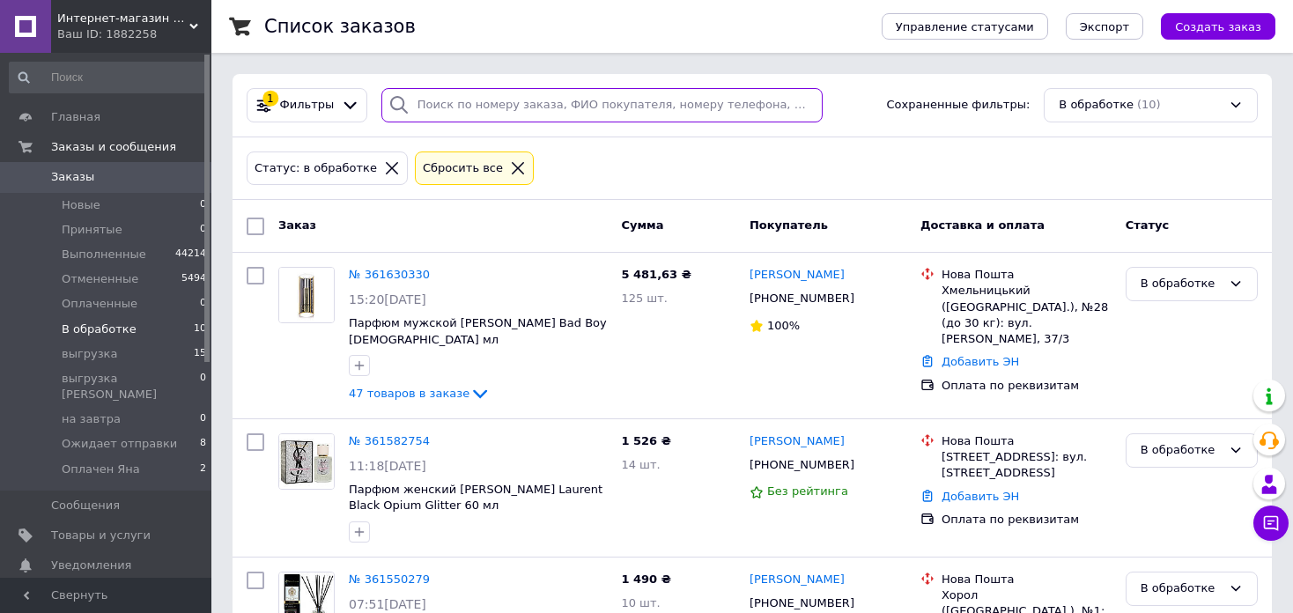
click at [515, 100] on input "search" at bounding box center [601, 105] width 441 height 34
paste input "[PHONE_NUMBER]"
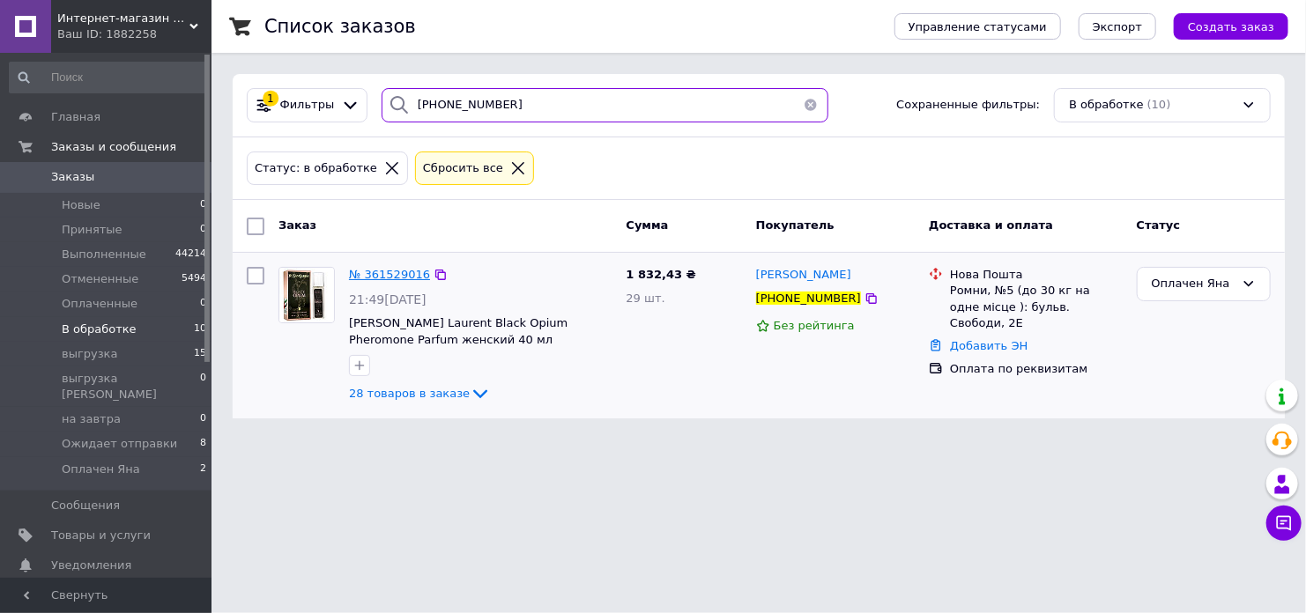
type input "[PHONE_NUMBER]"
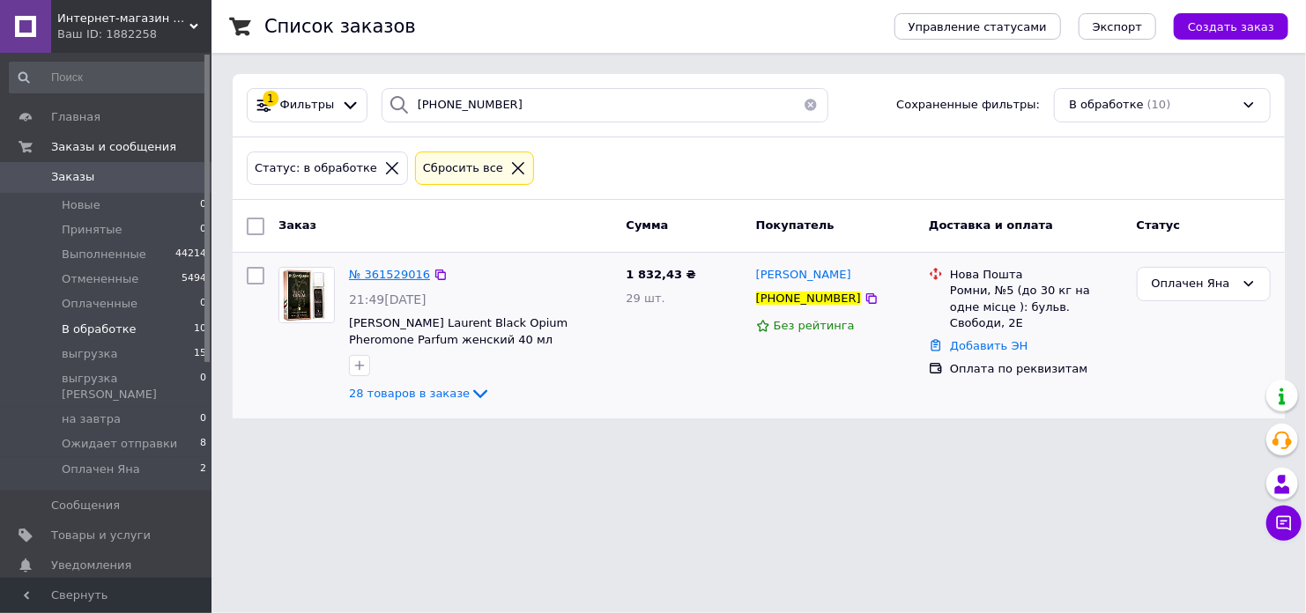
click at [387, 274] on span "№ 361529016" at bounding box center [389, 274] width 81 height 13
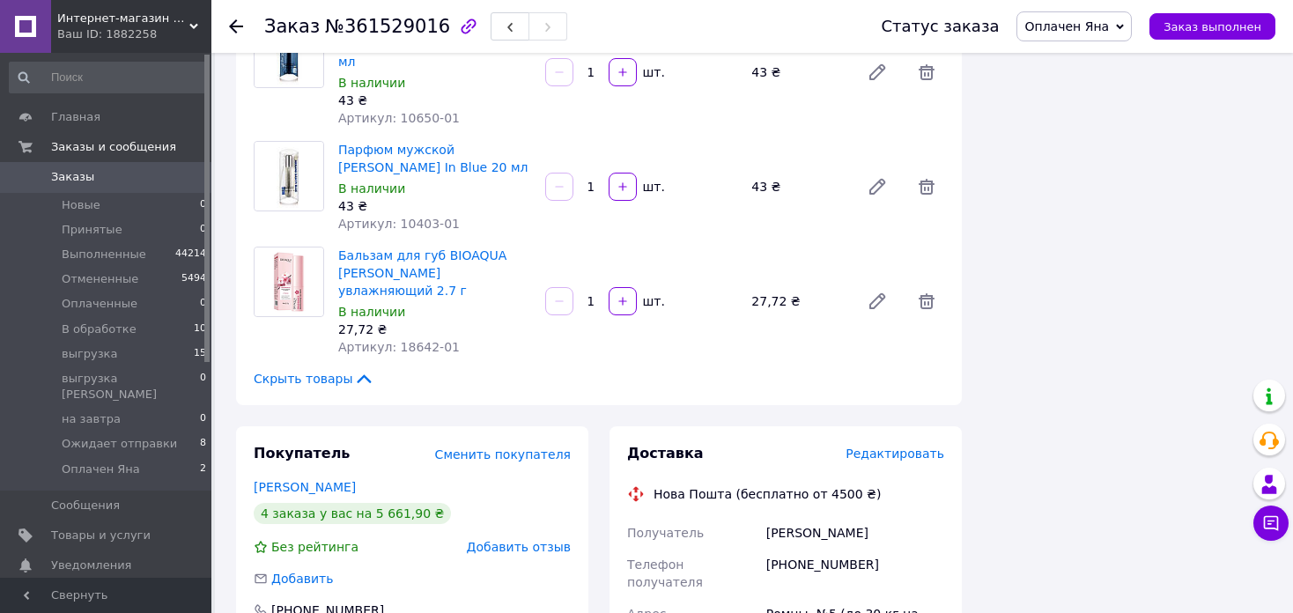
scroll to position [3612, 0]
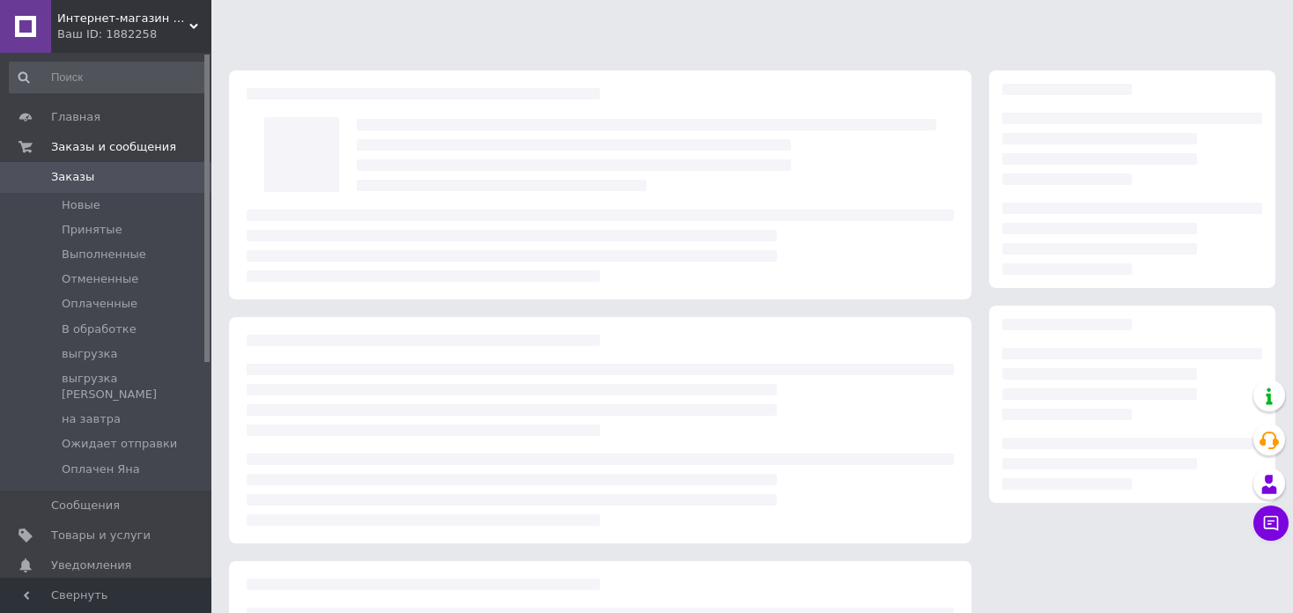
scroll to position [192, 0]
